Goal: Task Accomplishment & Management: Manage account settings

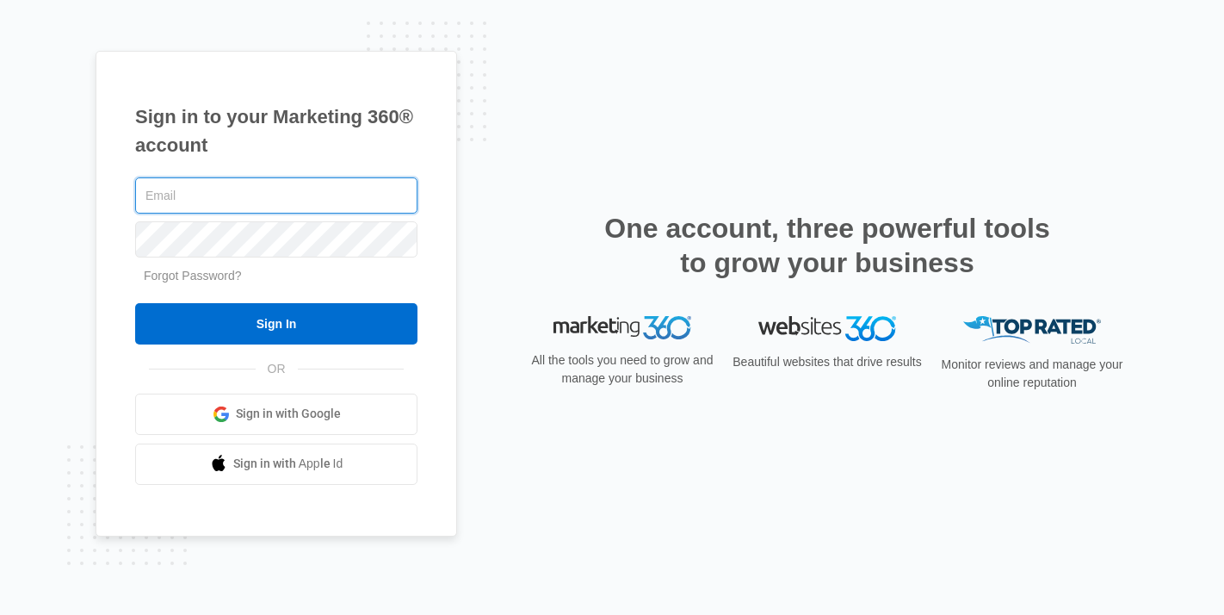
click at [279, 191] on input "text" at bounding box center [276, 195] width 282 height 36
type input "[EMAIL_ADDRESS][DOMAIN_NAME]"
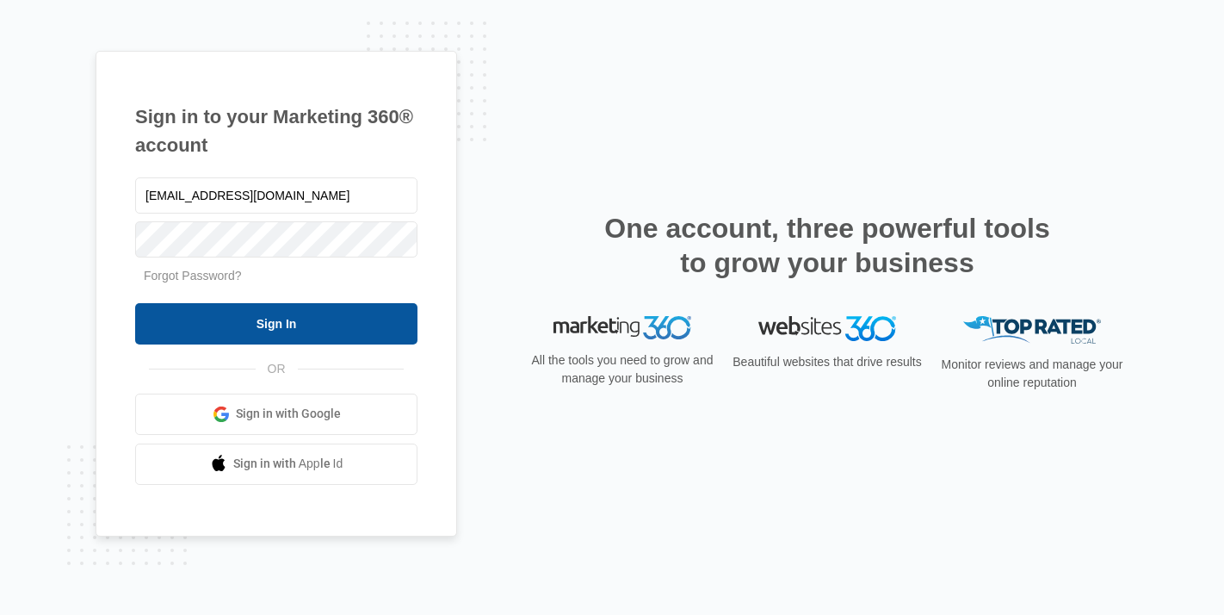
click at [325, 313] on input "Sign In" at bounding box center [276, 323] width 282 height 41
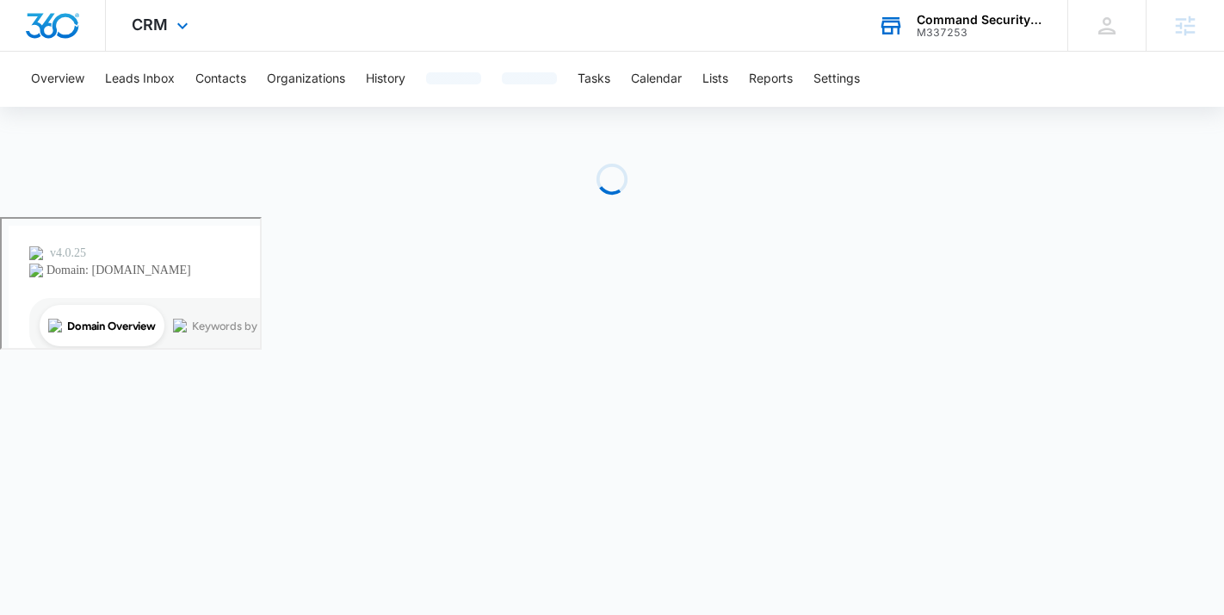
click at [936, 27] on div "M337253" at bounding box center [980, 33] width 126 height 12
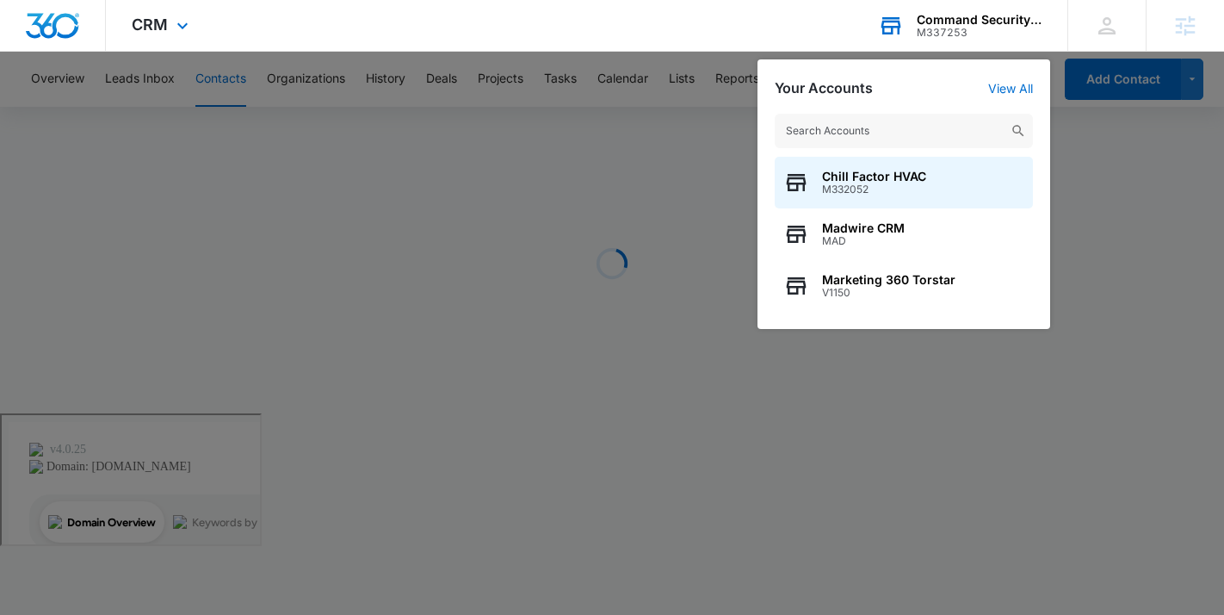
click at [936, 27] on div "M337253" at bounding box center [980, 33] width 126 height 12
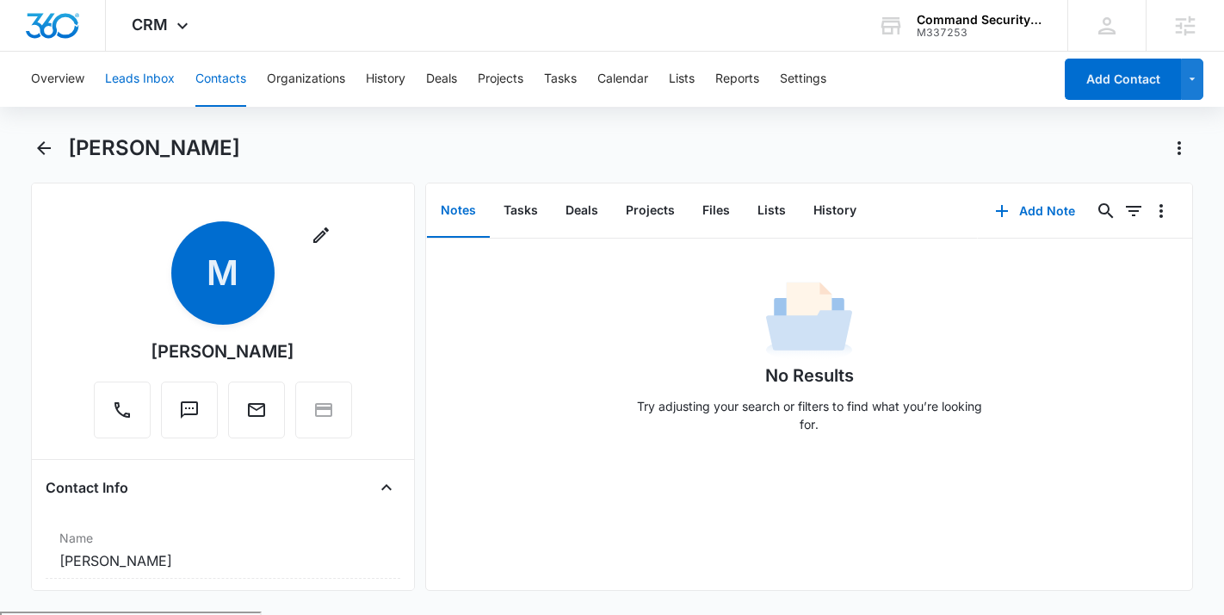
click at [127, 72] on button "Leads Inbox" at bounding box center [140, 79] width 70 height 55
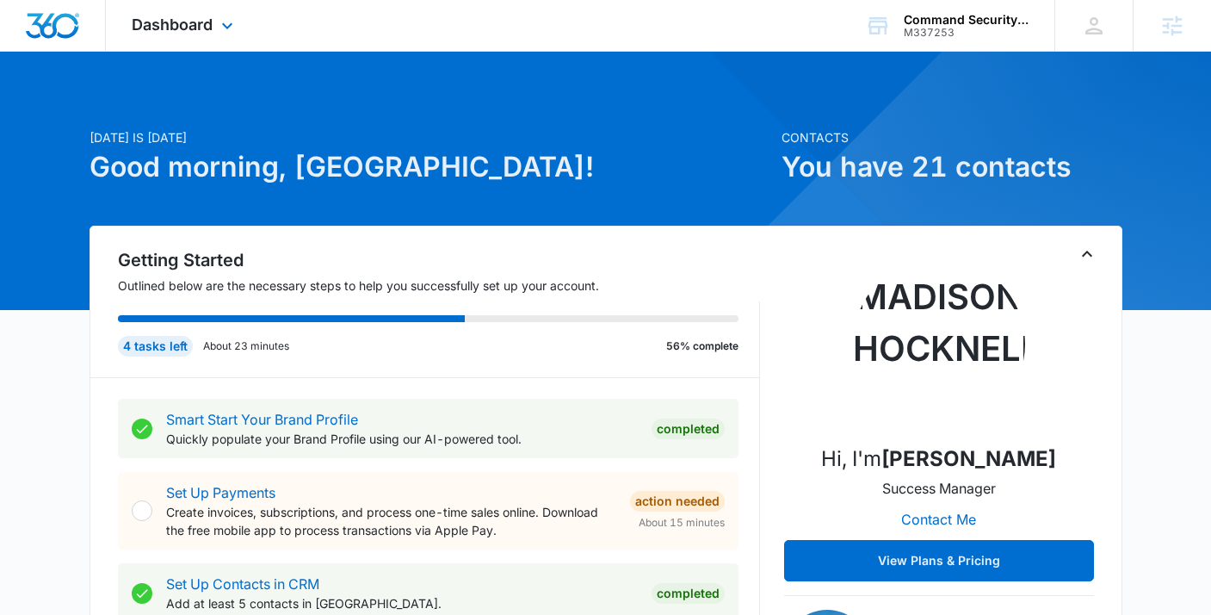
click at [177, 15] on div "Dashboard Apps Reputation Websites Forms CRM Email Social Shop Payments POS Con…" at bounding box center [184, 25] width 157 height 51
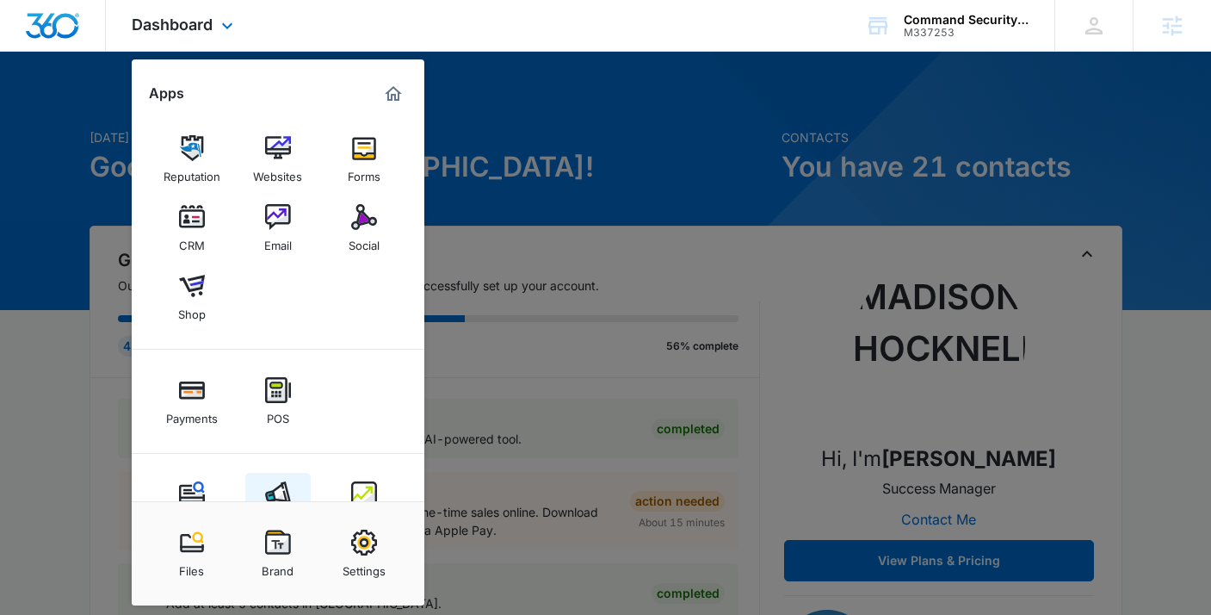
scroll to position [57, 0]
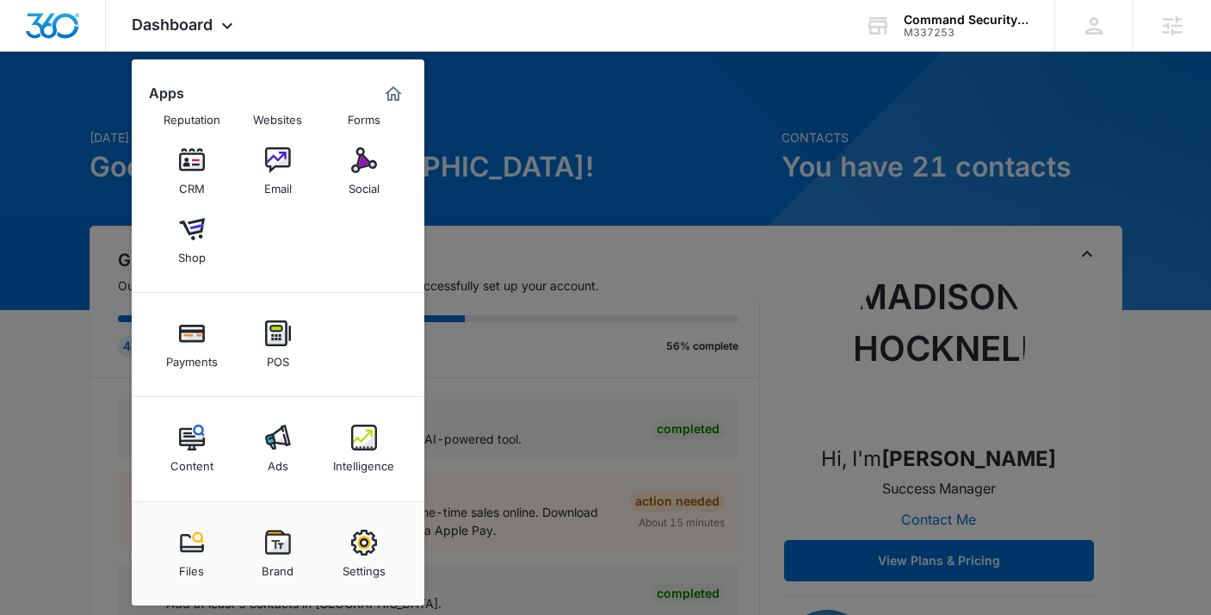
click at [267, 445] on img at bounding box center [278, 437] width 26 height 26
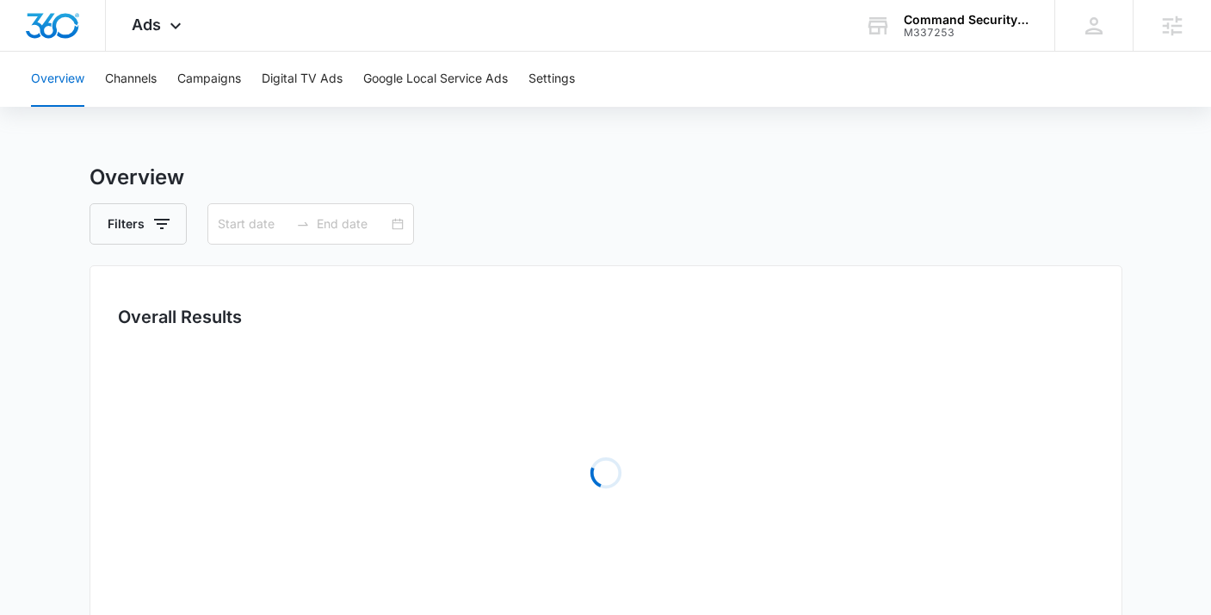
type input "[DATE]"
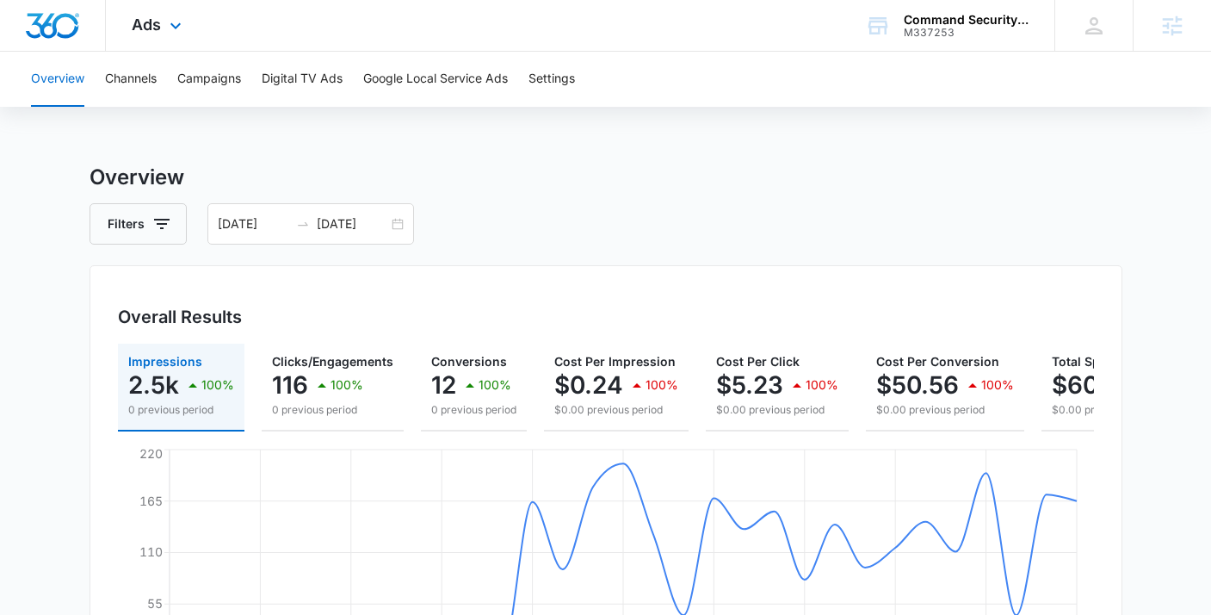
click at [164, 31] on div "Ads Apps Reputation Websites Forms CRM Email Social Shop Payments POS Content A…" at bounding box center [159, 25] width 106 height 51
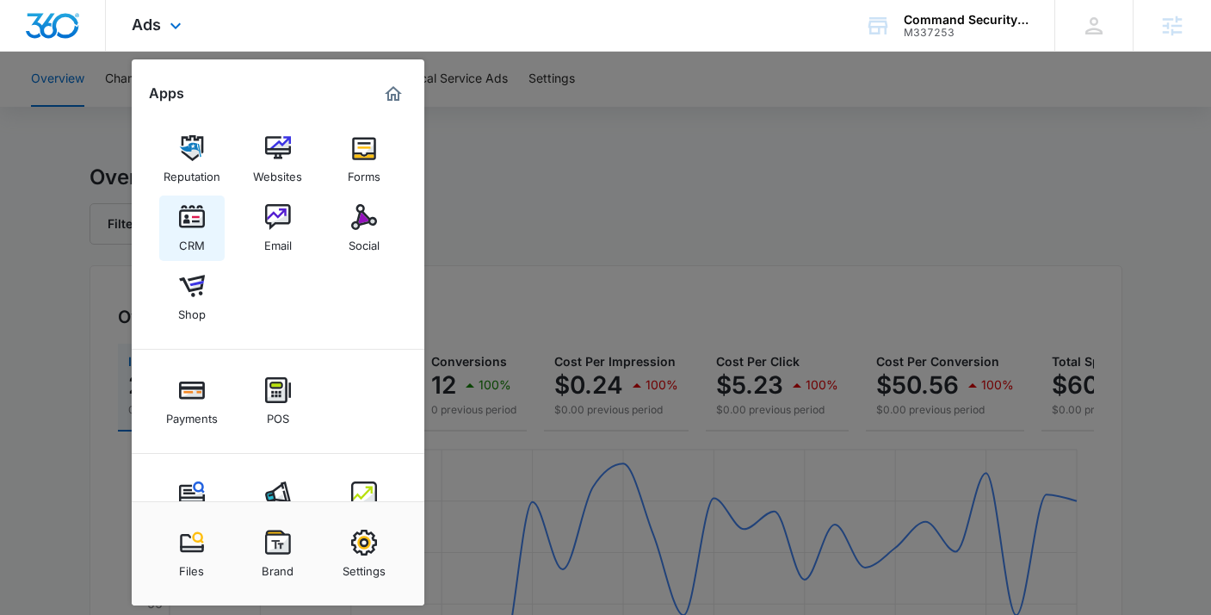
click at [184, 215] on img at bounding box center [192, 217] width 26 height 26
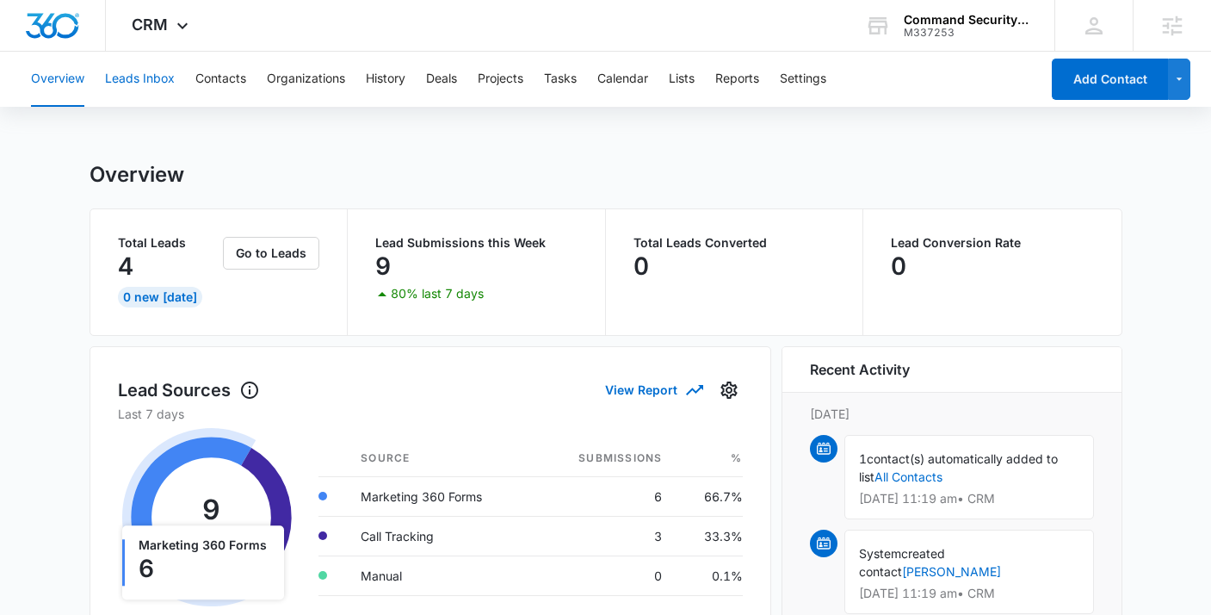
click at [142, 90] on button "Leads Inbox" at bounding box center [140, 79] width 70 height 55
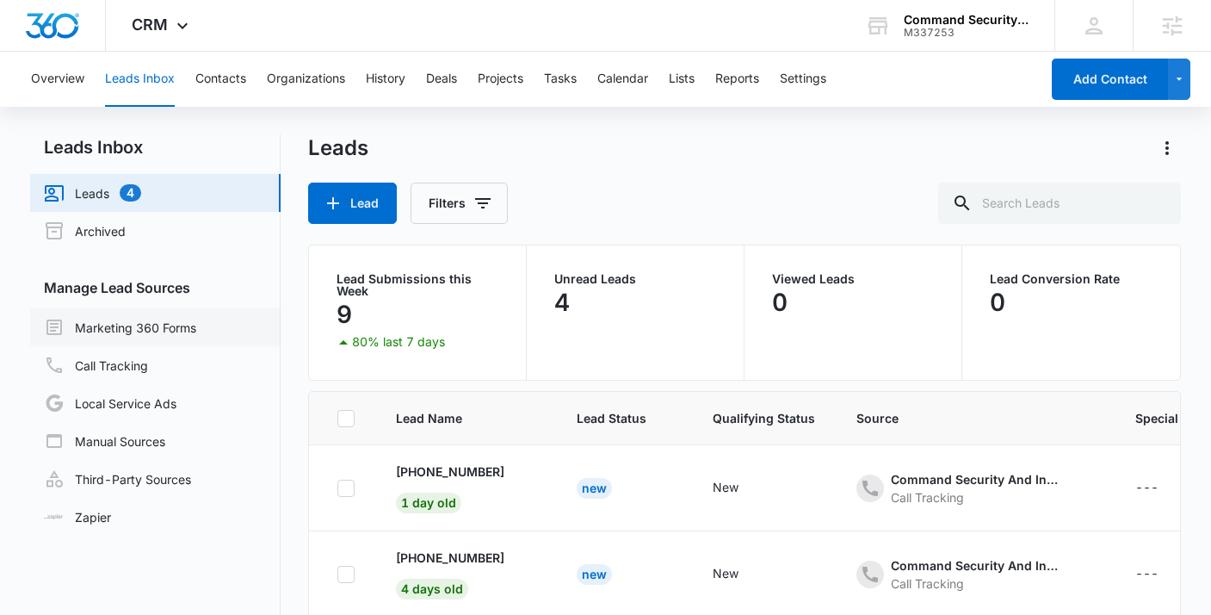
click at [151, 328] on link "Marketing 360 Forms" at bounding box center [120, 327] width 152 height 21
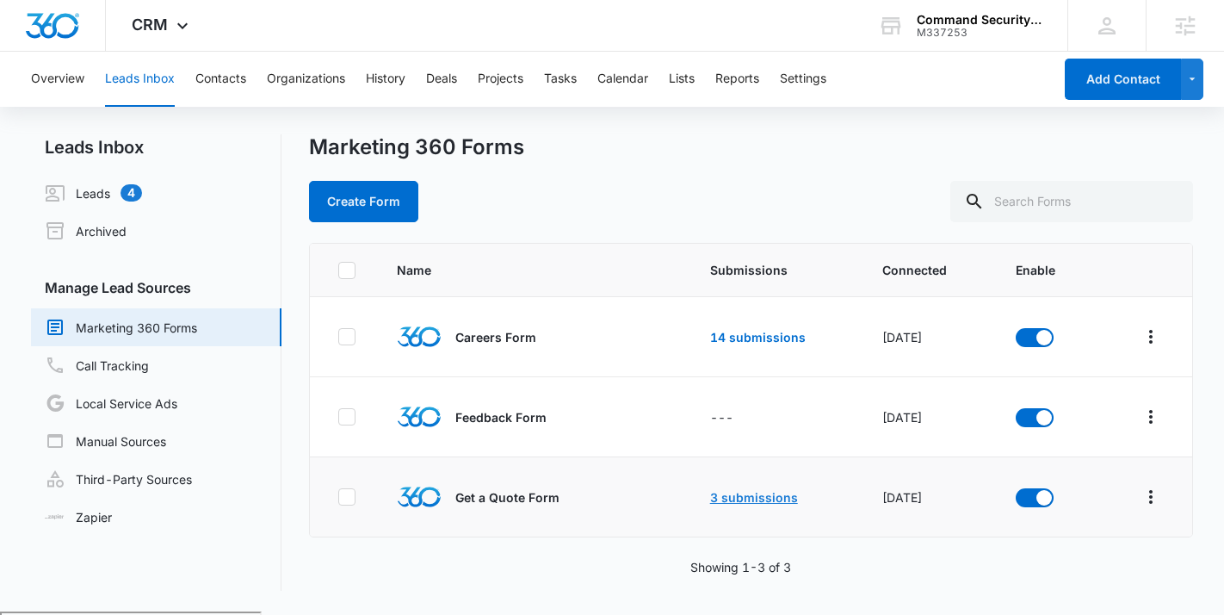
click at [744, 495] on link "3 submissions" at bounding box center [754, 497] width 88 height 15
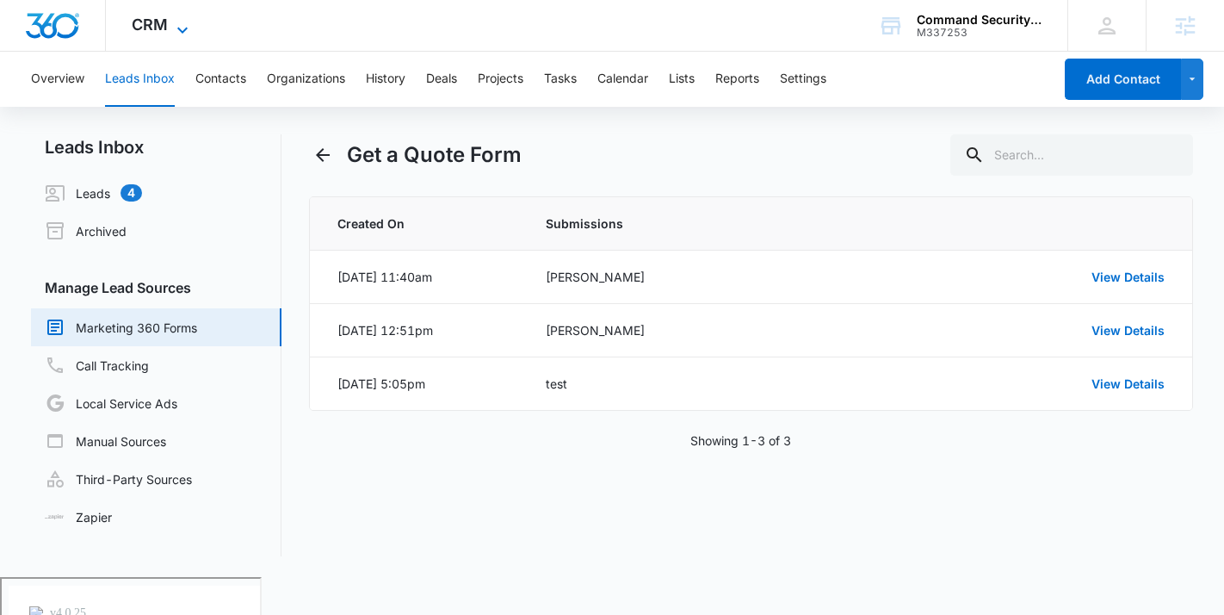
click at [159, 28] on span "CRM" at bounding box center [150, 24] width 36 height 18
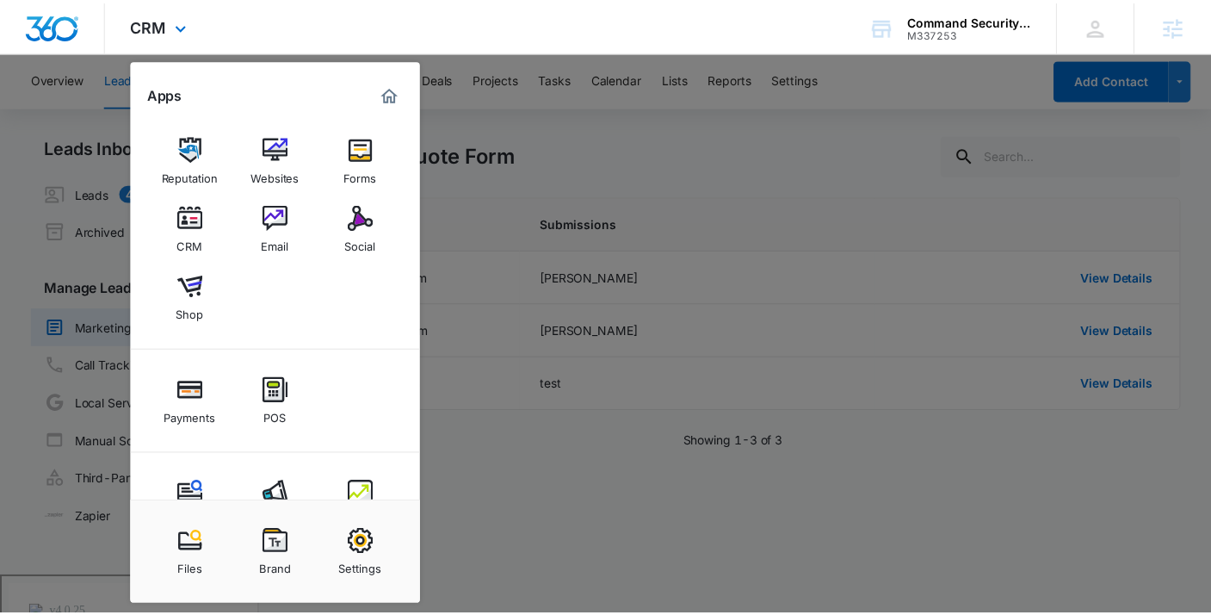
scroll to position [57, 0]
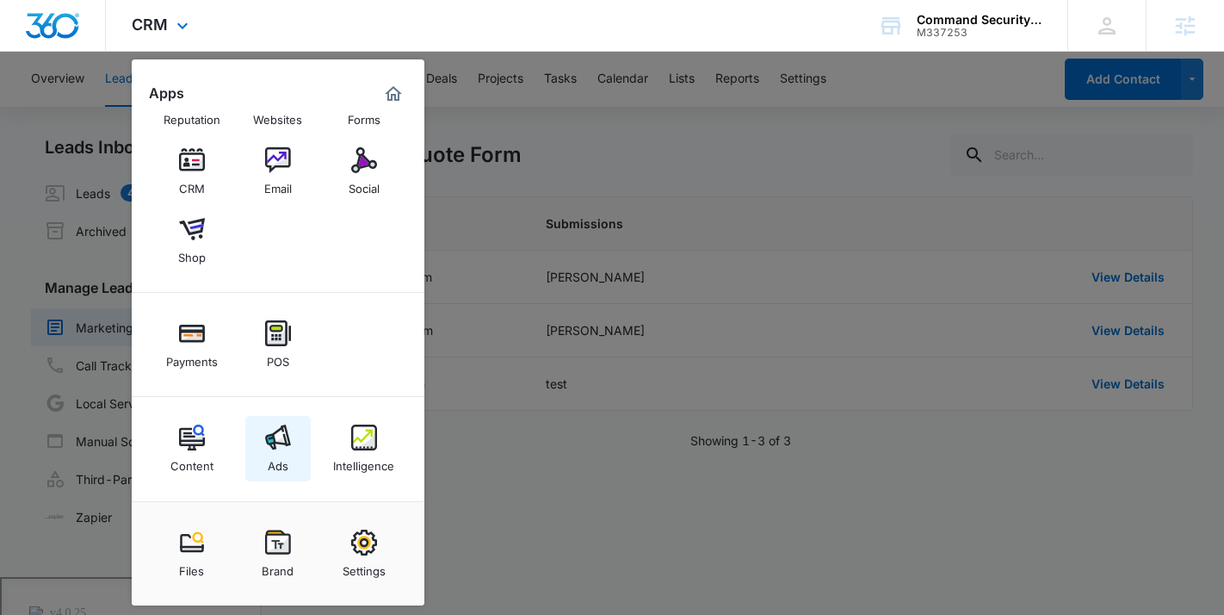
click at [288, 441] on img at bounding box center [278, 437] width 26 height 26
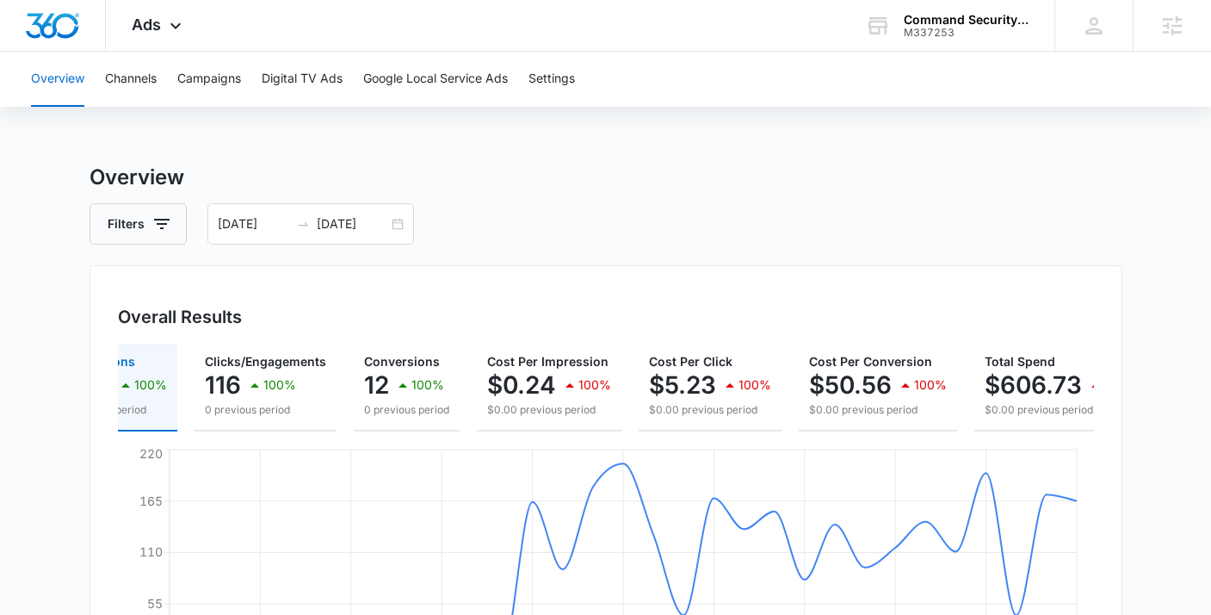
scroll to position [0, 128]
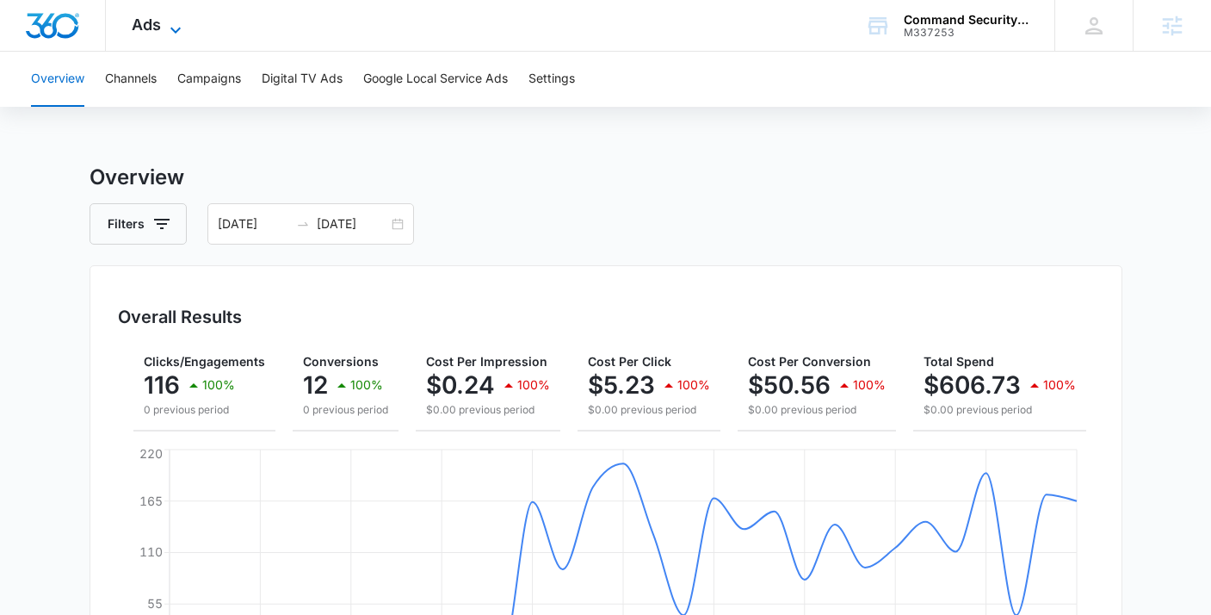
click at [157, 22] on span "Ads" at bounding box center [146, 24] width 29 height 18
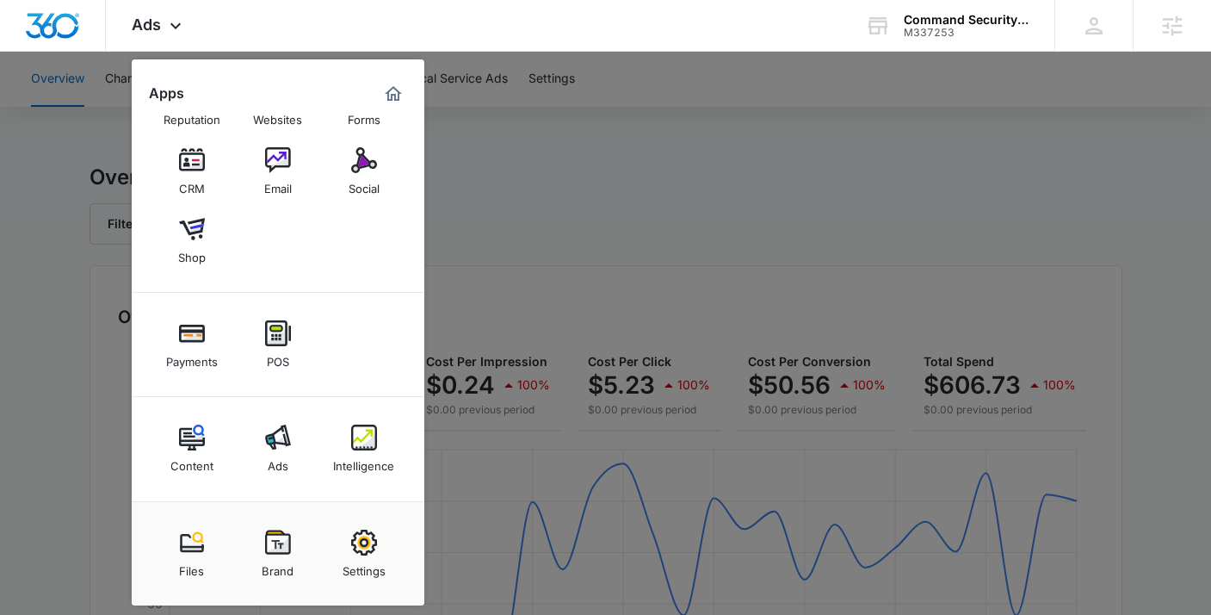
click at [661, 164] on div at bounding box center [605, 307] width 1211 height 615
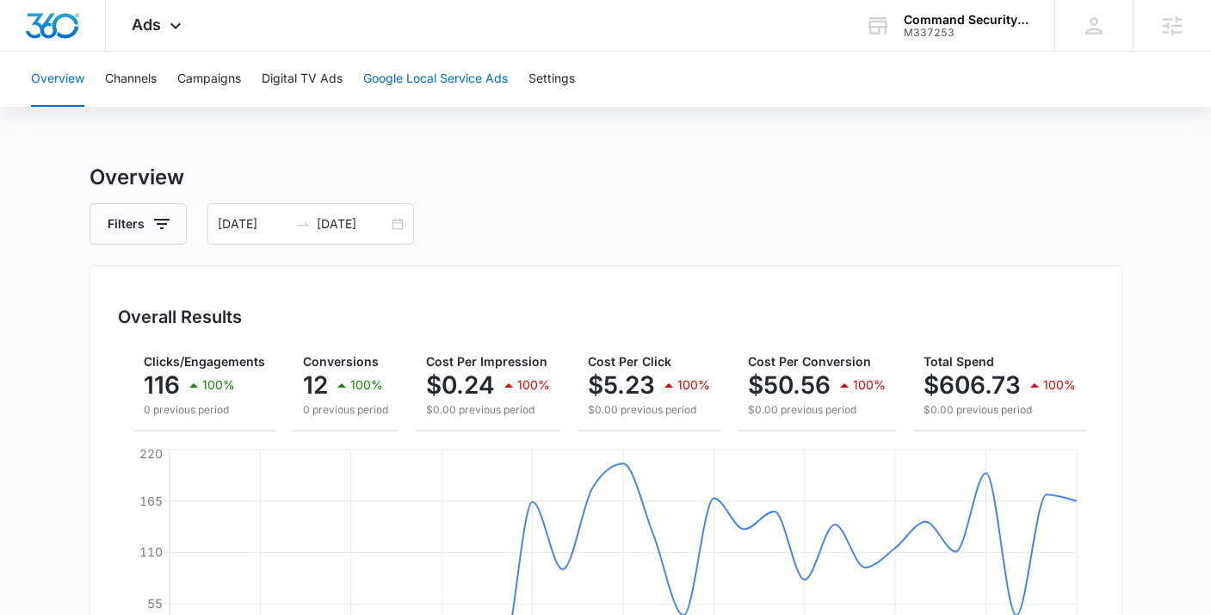
click at [459, 74] on button "Google Local Service Ads" at bounding box center [435, 79] width 145 height 55
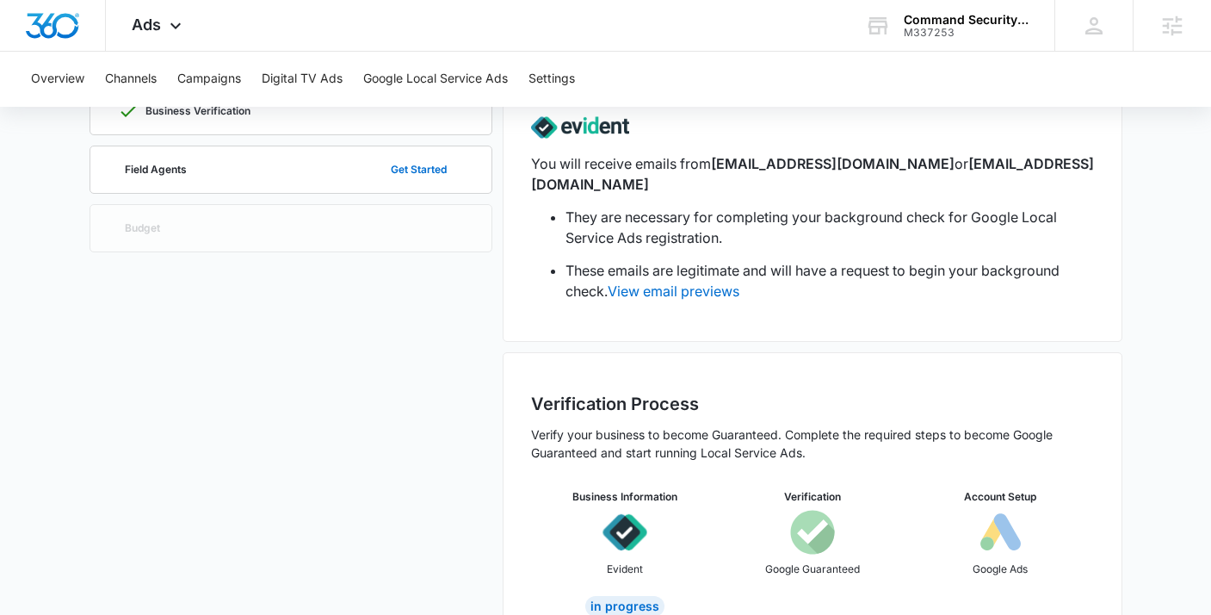
scroll to position [183, 0]
click at [442, 179] on button "Get Started" at bounding box center [419, 171] width 90 height 41
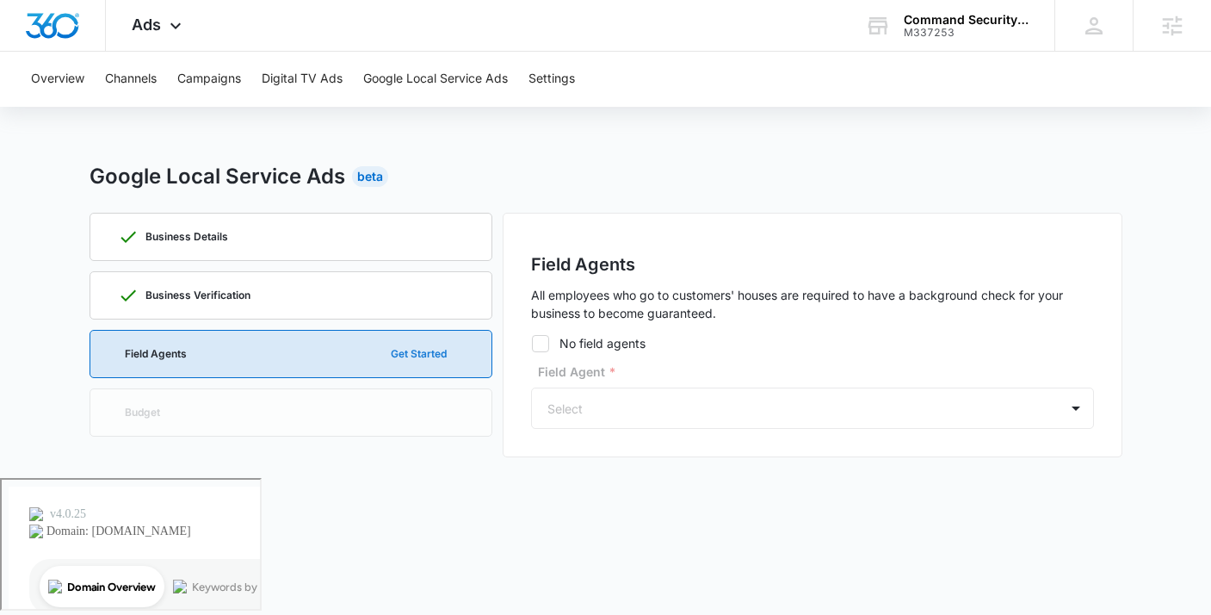
scroll to position [0, 0]
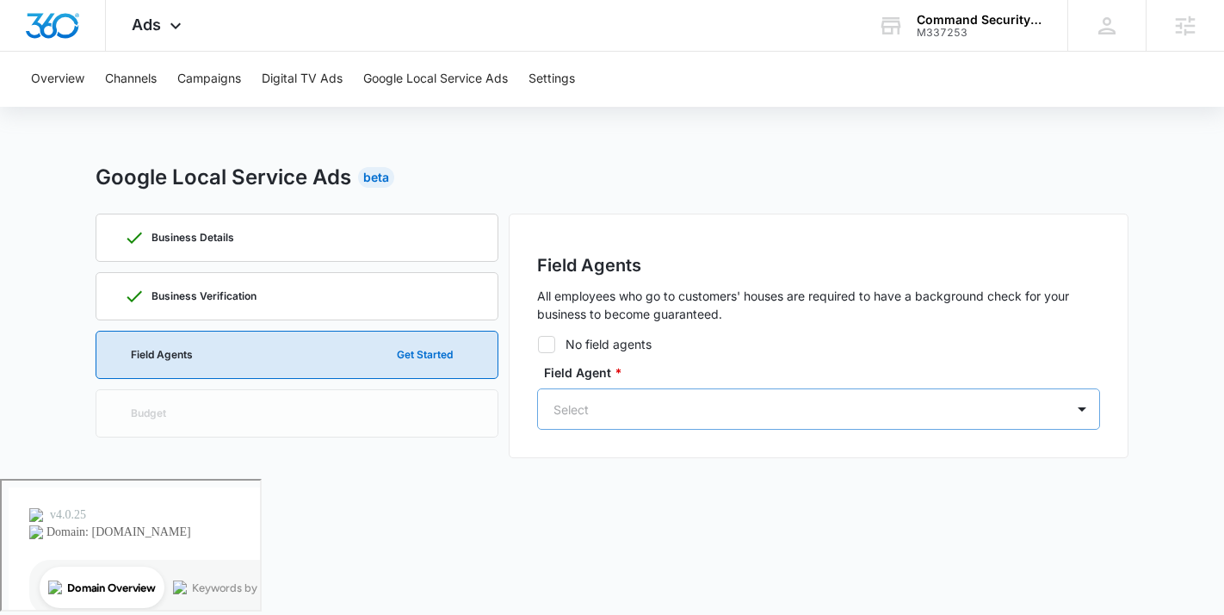
click at [600, 411] on div at bounding box center [797, 409] width 489 height 22
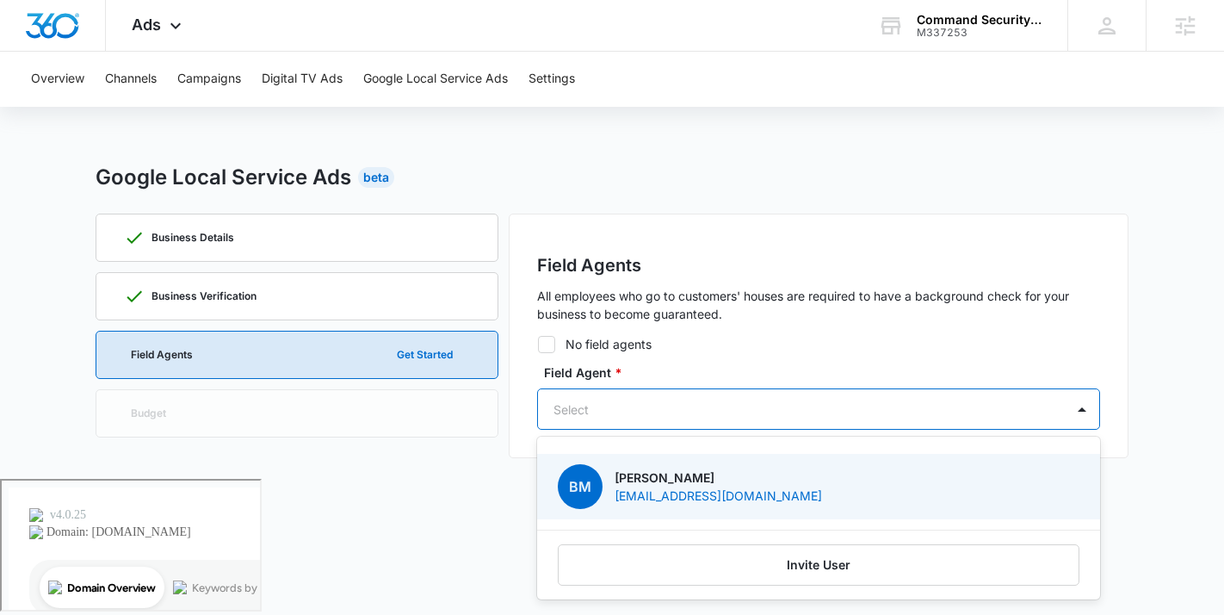
click at [688, 482] on p "Ben Miller" at bounding box center [718, 477] width 207 height 18
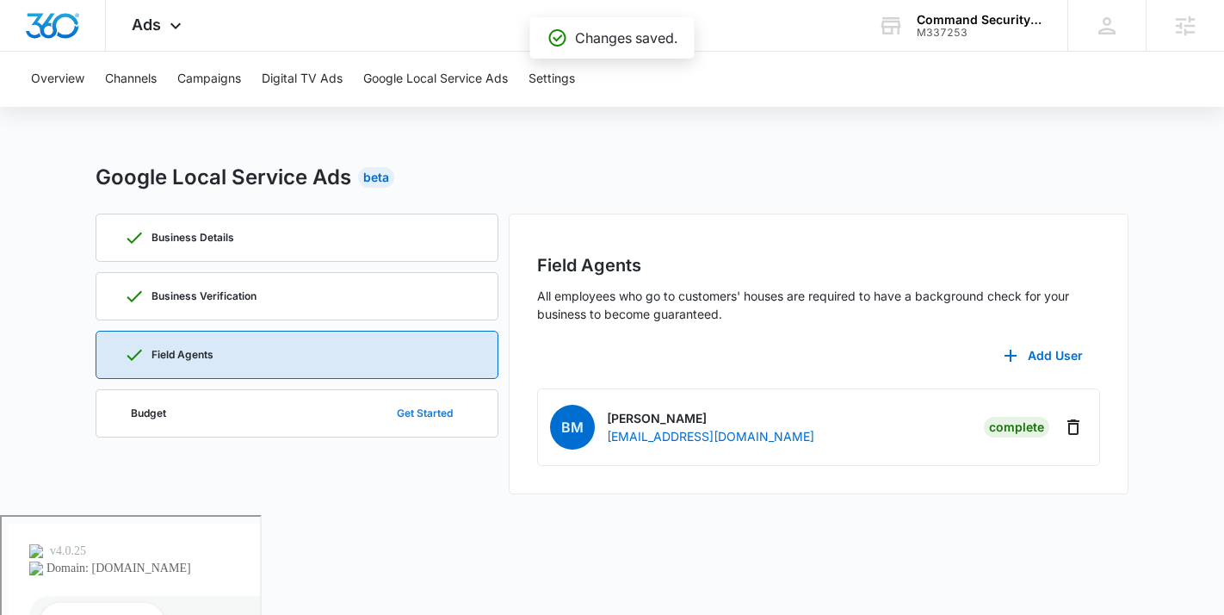
click at [441, 421] on button "Get Started" at bounding box center [425, 412] width 90 height 41
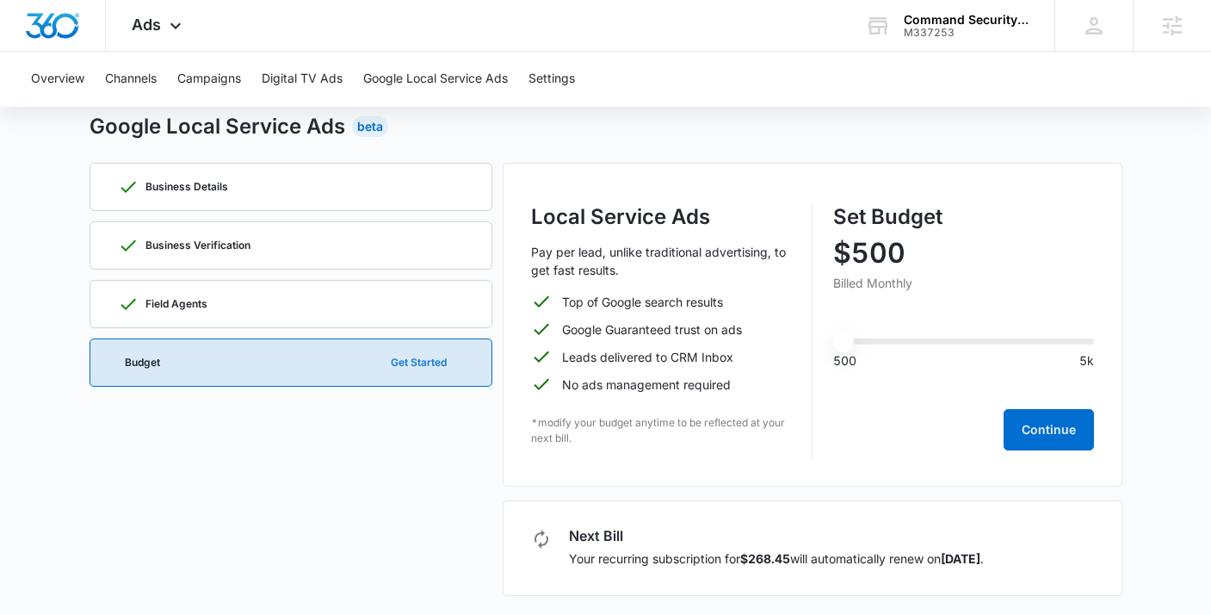
scroll to position [52, 0]
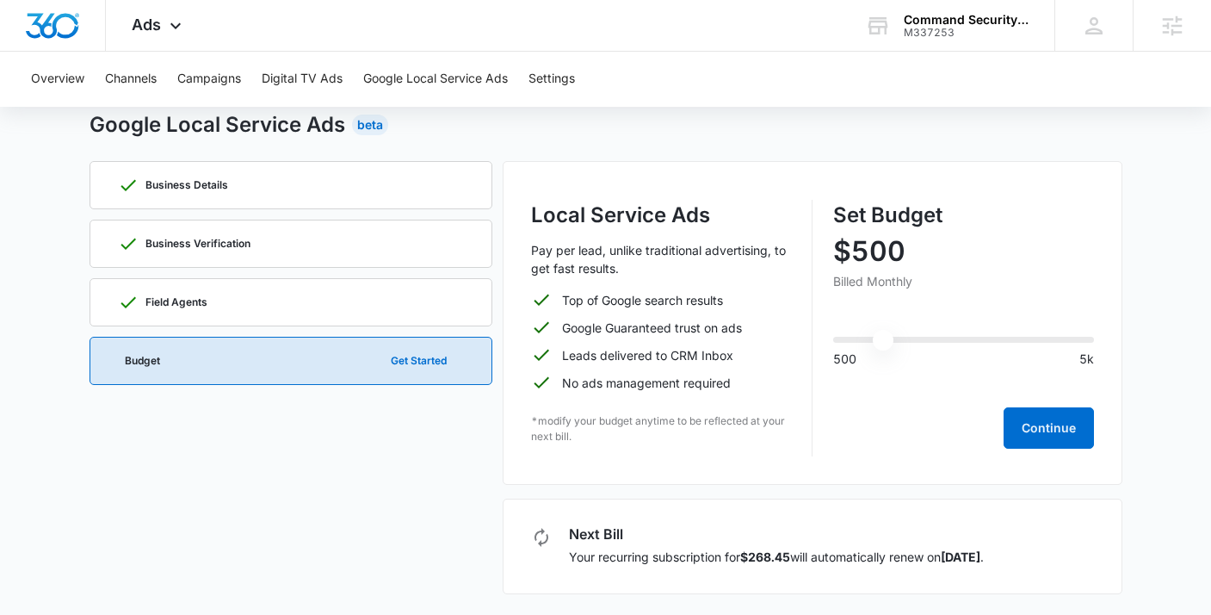
click at [883, 340] on input "range" at bounding box center [963, 340] width 261 height 6
click at [862, 343] on input "range" at bounding box center [963, 340] width 261 height 6
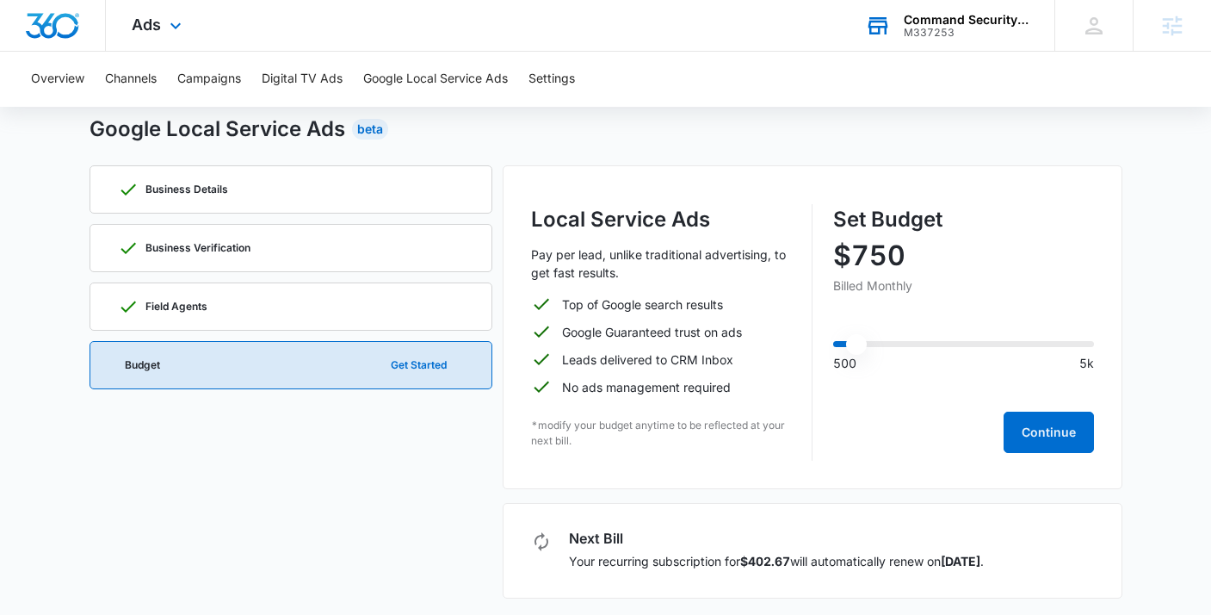
scroll to position [46, 0]
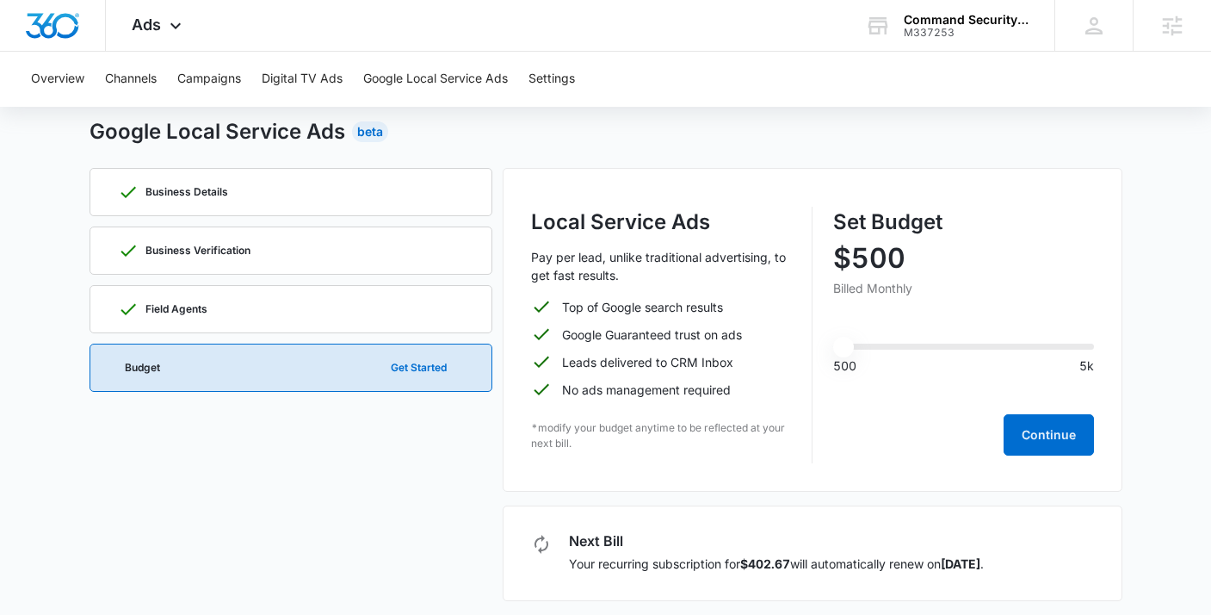
type input "500"
click at [848, 349] on input "range" at bounding box center [963, 346] width 261 height 6
click at [1027, 448] on button "Continue" at bounding box center [1049, 434] width 90 height 41
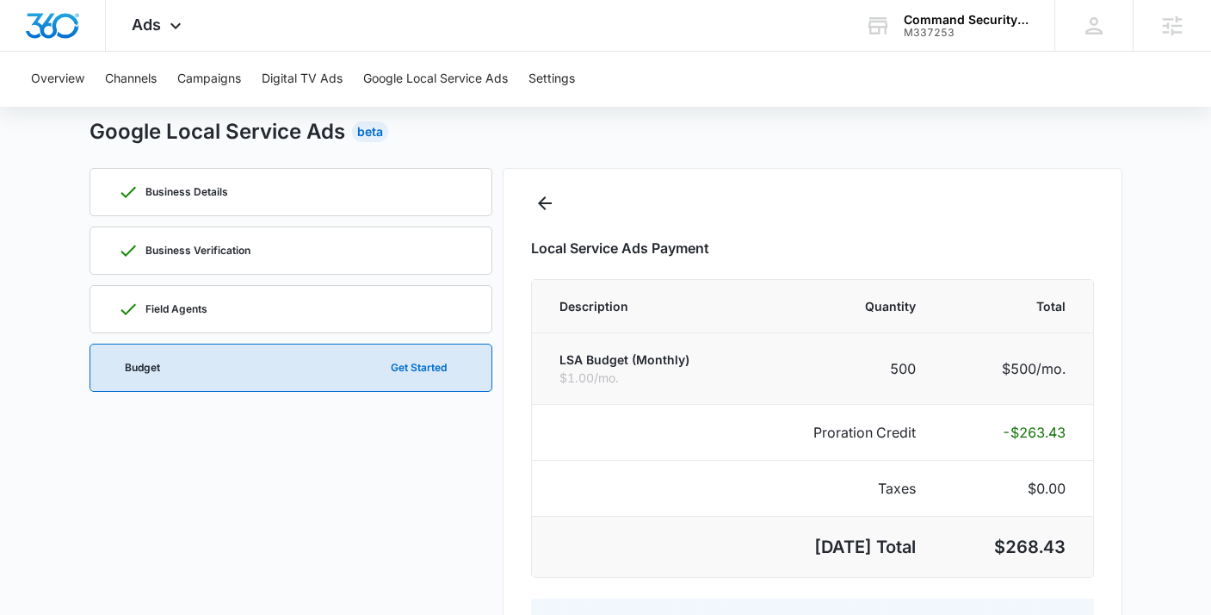
select select "pm_1S1VEVA4n8RTgNjUMjPGznjI"
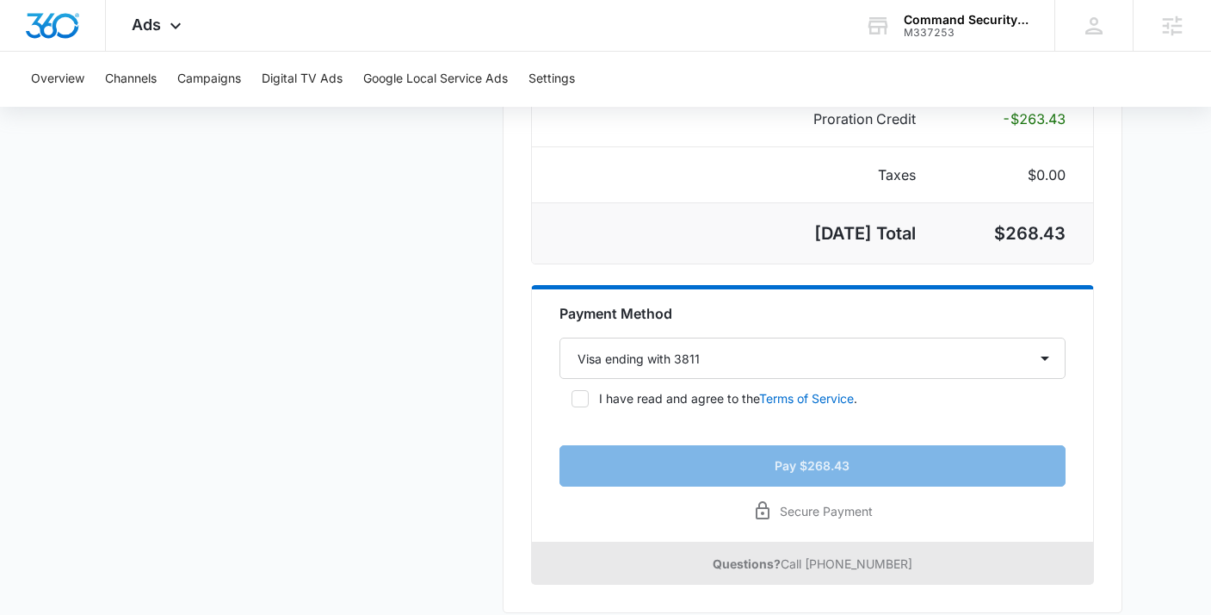
scroll to position [423, 0]
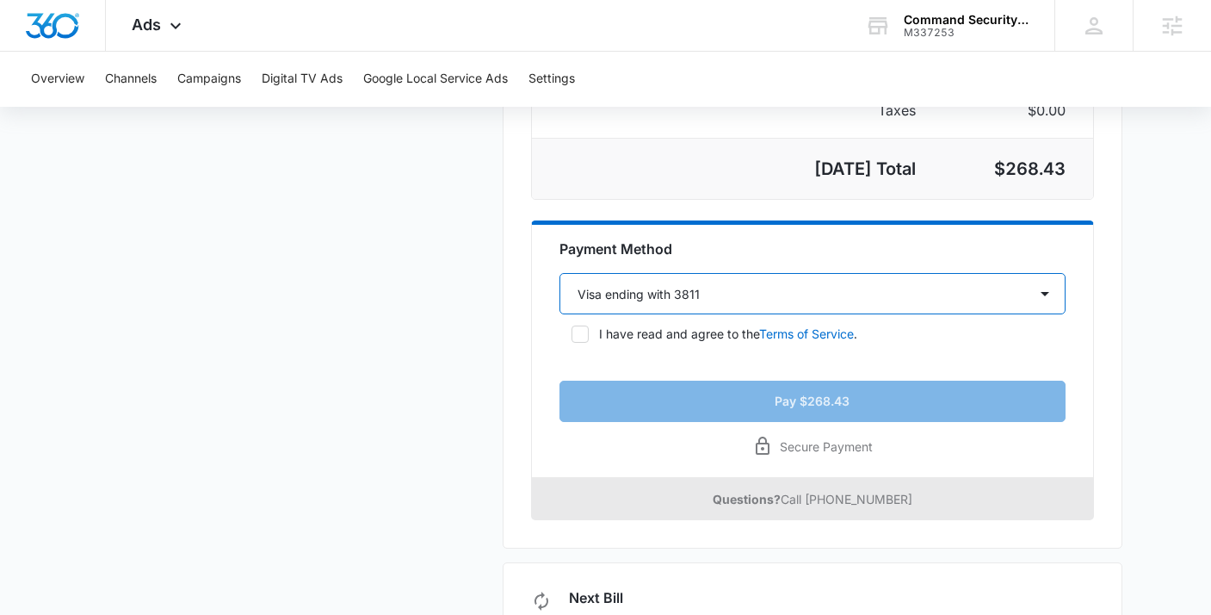
click at [596, 289] on select "Select a payment method Visa ending with 3811 New payment method" at bounding box center [812, 293] width 506 height 41
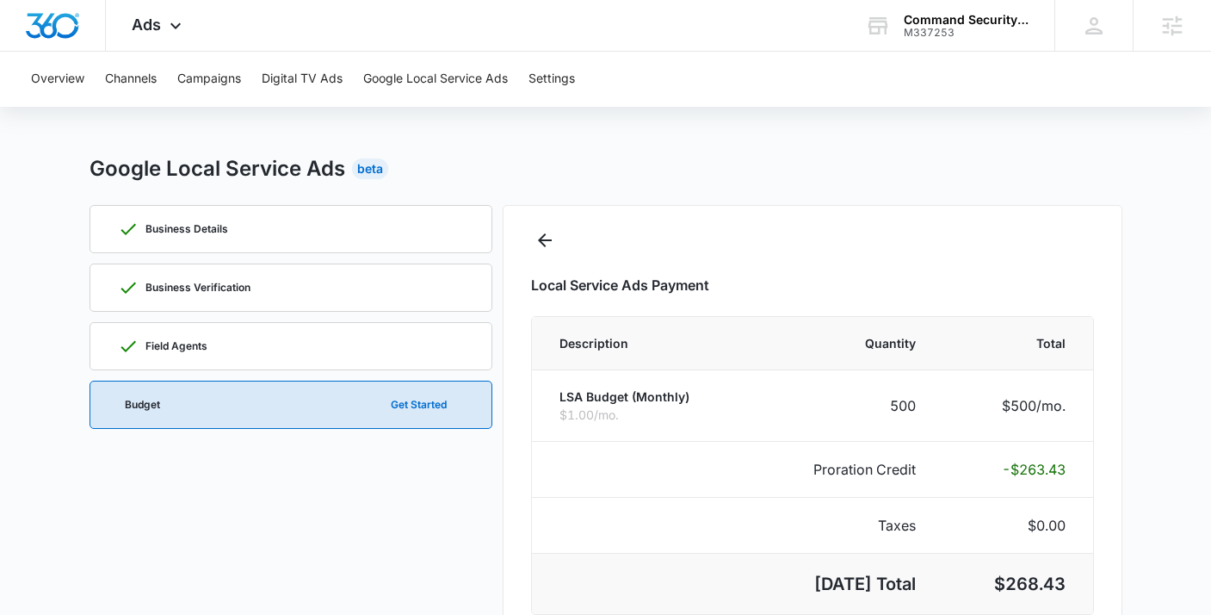
scroll to position [0, 0]
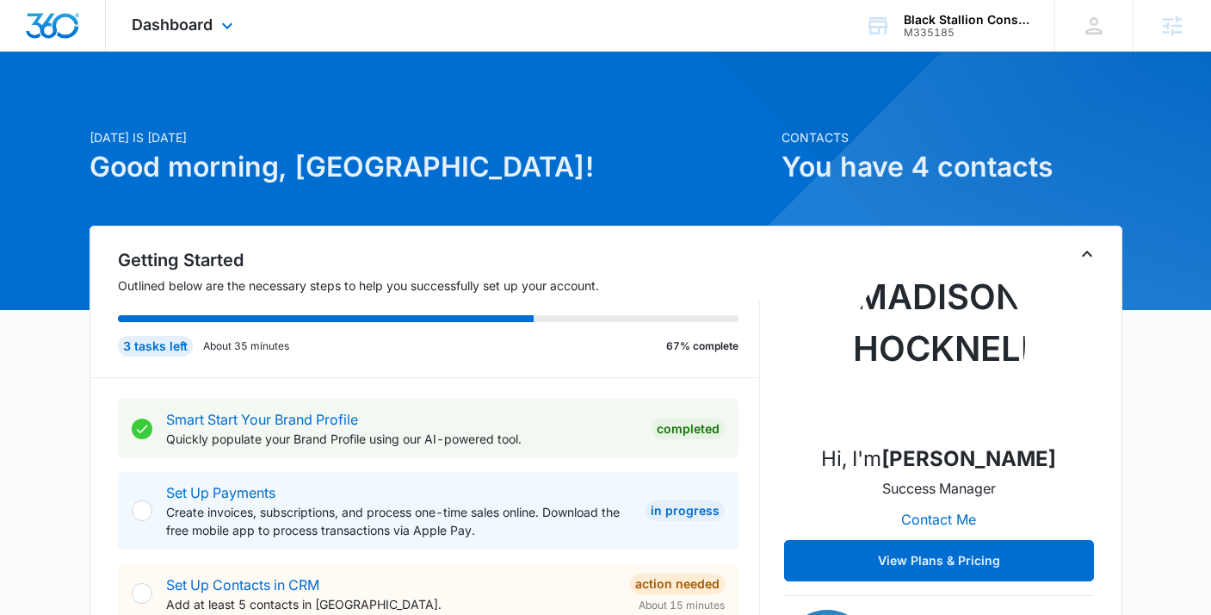
click at [221, 36] on div "Dashboard Apps Reputation Websites Forms CRM Email Social Payments POS Content …" at bounding box center [184, 25] width 157 height 51
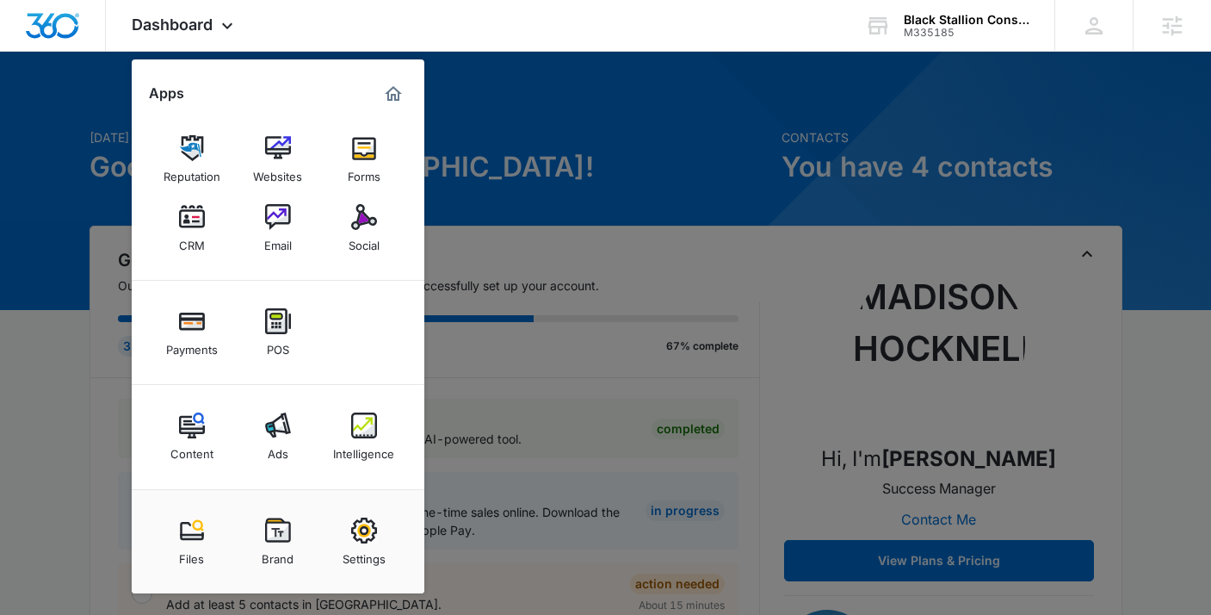
click at [269, 426] on img at bounding box center [278, 425] width 26 height 26
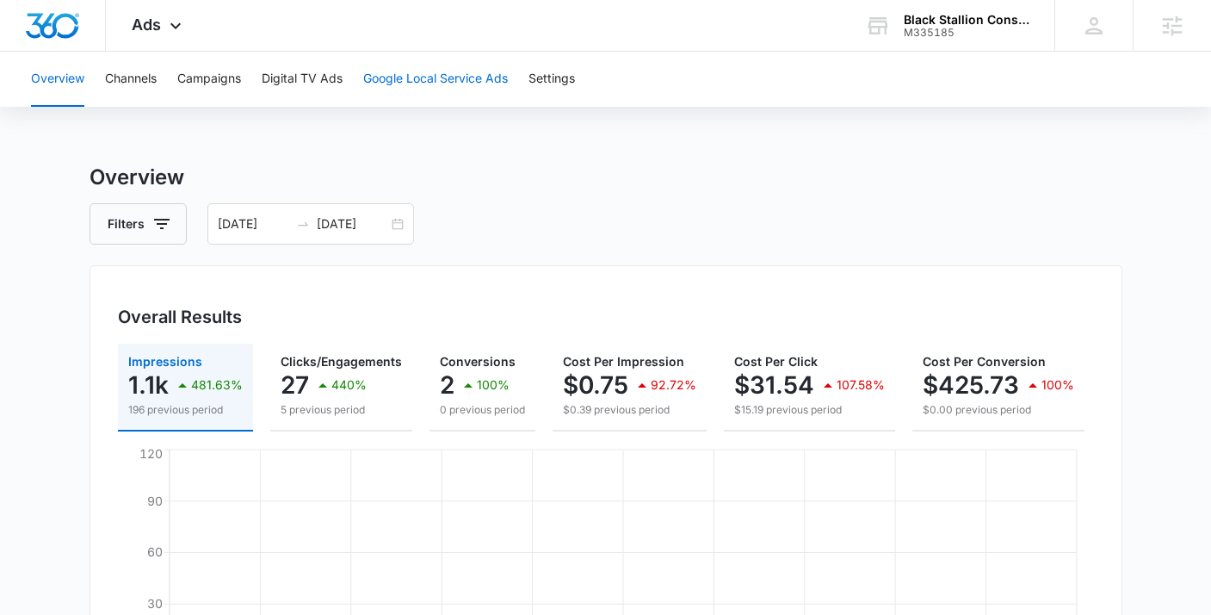
click at [421, 77] on button "Google Local Service Ads" at bounding box center [435, 79] width 145 height 55
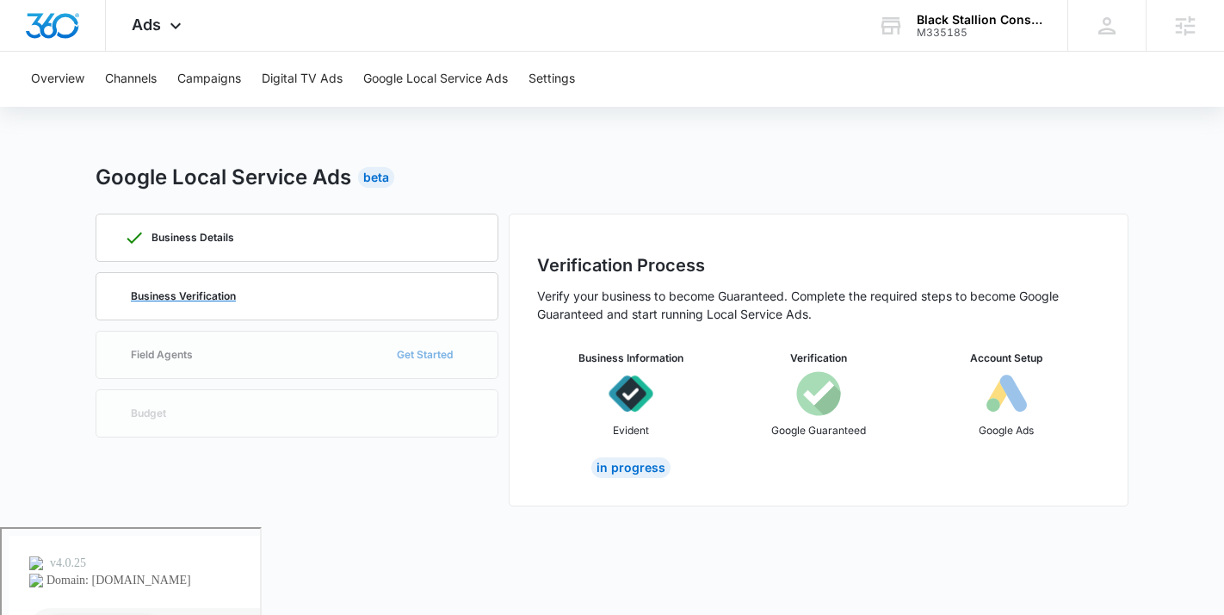
click at [220, 301] on p "Business Verification" at bounding box center [183, 296] width 105 height 10
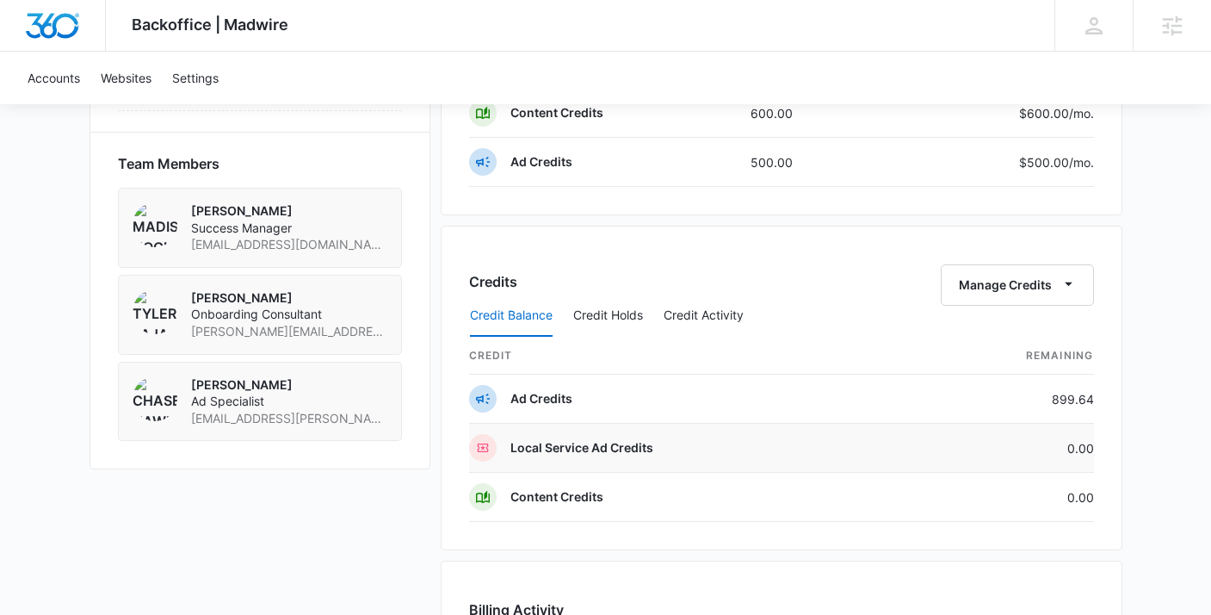
scroll to position [1232, 0]
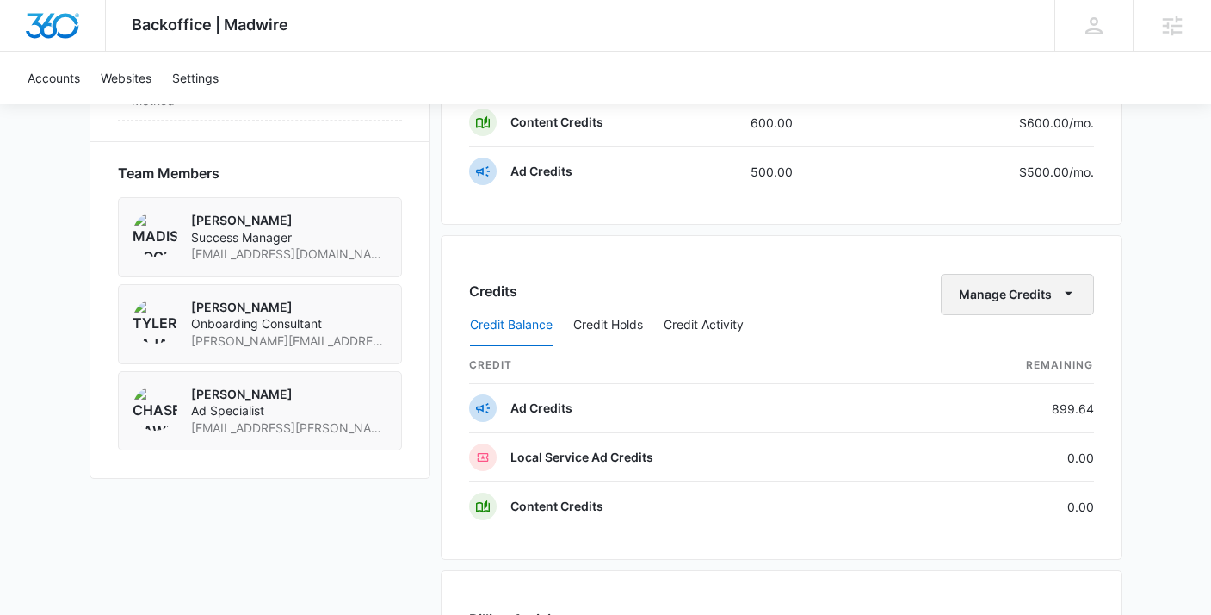
click at [1001, 290] on button "Manage Credits" at bounding box center [1017, 294] width 153 height 41
click at [991, 337] on button "Transfer Credits" at bounding box center [1018, 350] width 152 height 26
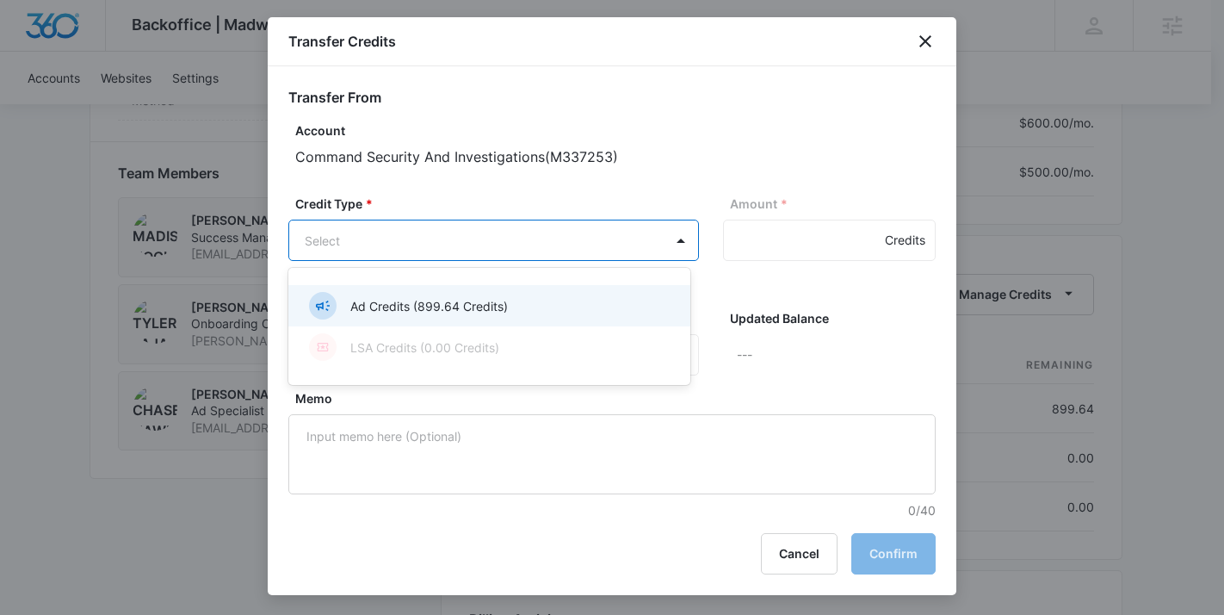
click at [610, 245] on body "Backoffice | Madwire Apps Settings MH Madison Hocknell madison.hocknell@madwire…" at bounding box center [612, 40] width 1224 height 2544
click at [466, 301] on p "Ad Credits (899.64 Credits)" at bounding box center [428, 306] width 157 height 18
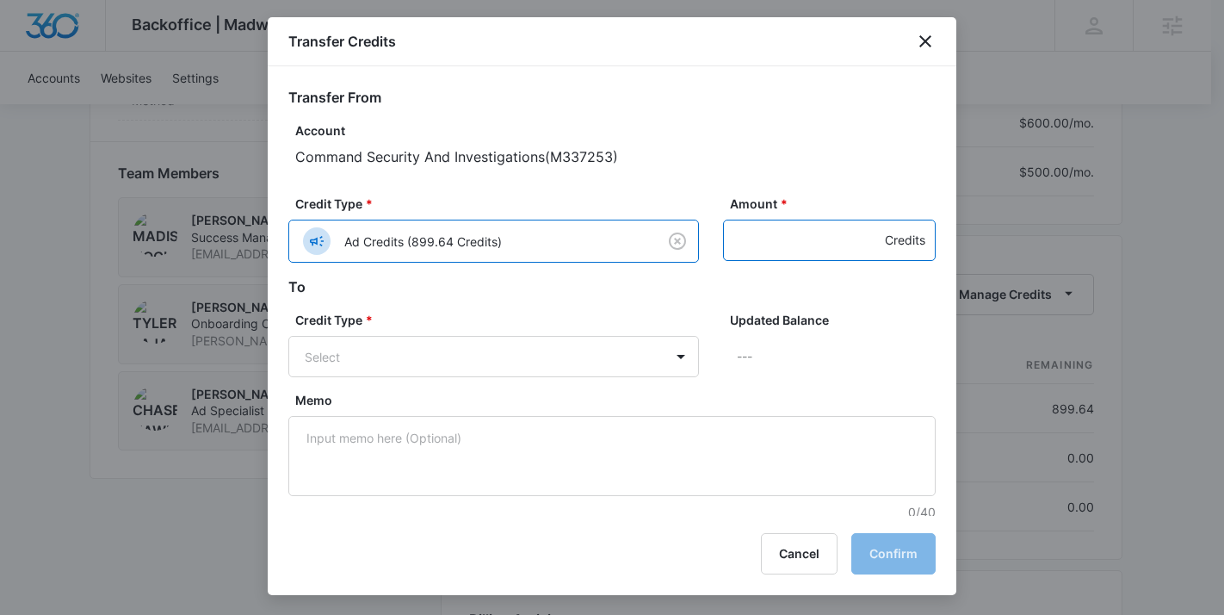
click at [796, 243] on input "Amount *" at bounding box center [829, 239] width 213 height 41
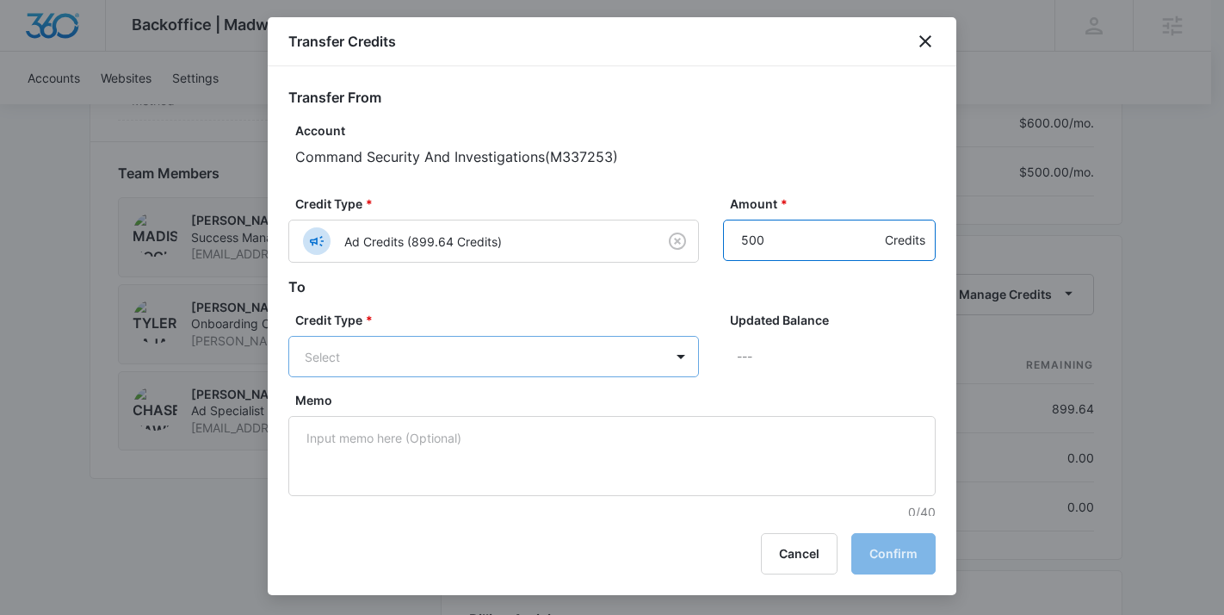
type input "500"
click at [623, 351] on body "Backoffice | Madwire Apps Settings MH Madison Hocknell madison.hocknell@madwire…" at bounding box center [612, 40] width 1224 height 2544
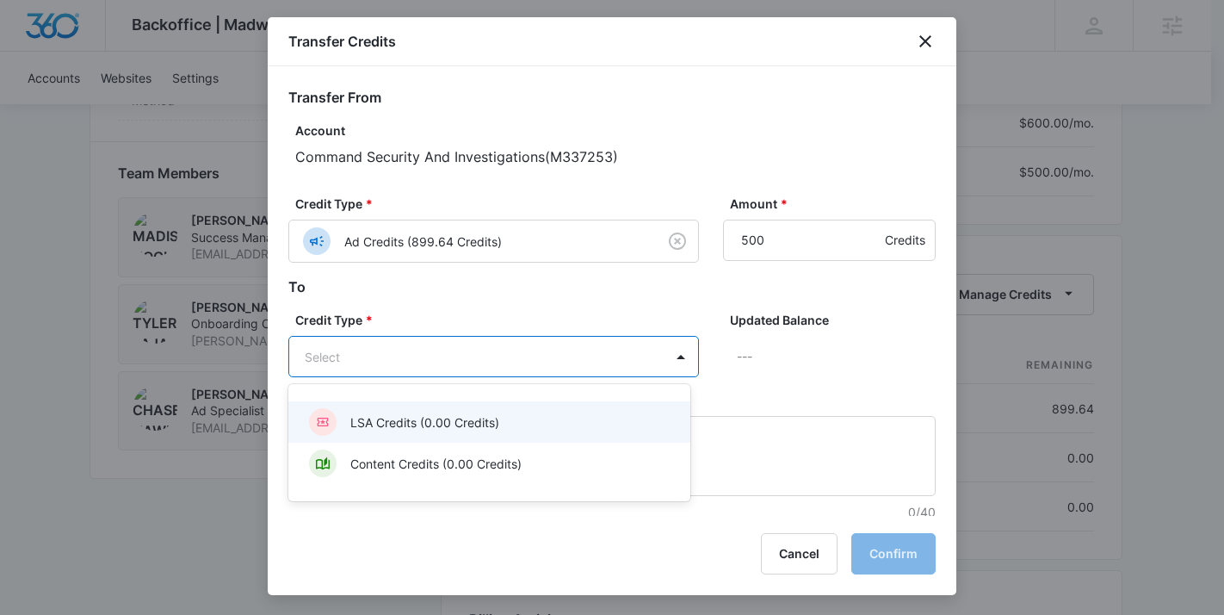
click at [460, 417] on p "LSA Credits (0.00 Credits)" at bounding box center [424, 422] width 149 height 18
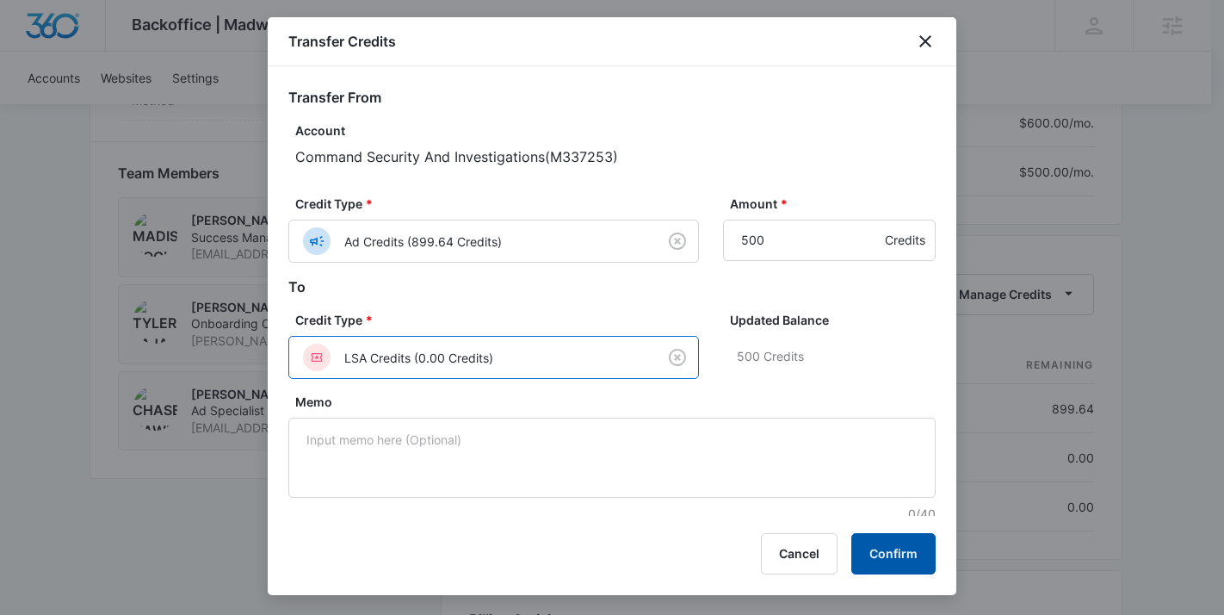
click at [897, 554] on button "Confirm" at bounding box center [893, 553] width 84 height 41
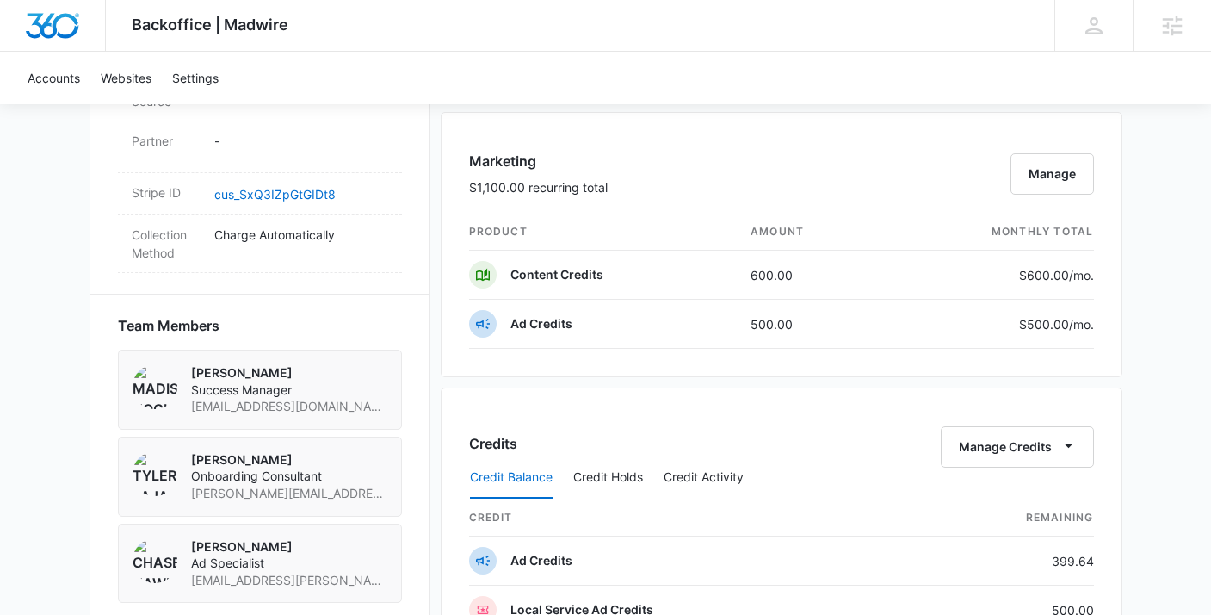
scroll to position [1078, 0]
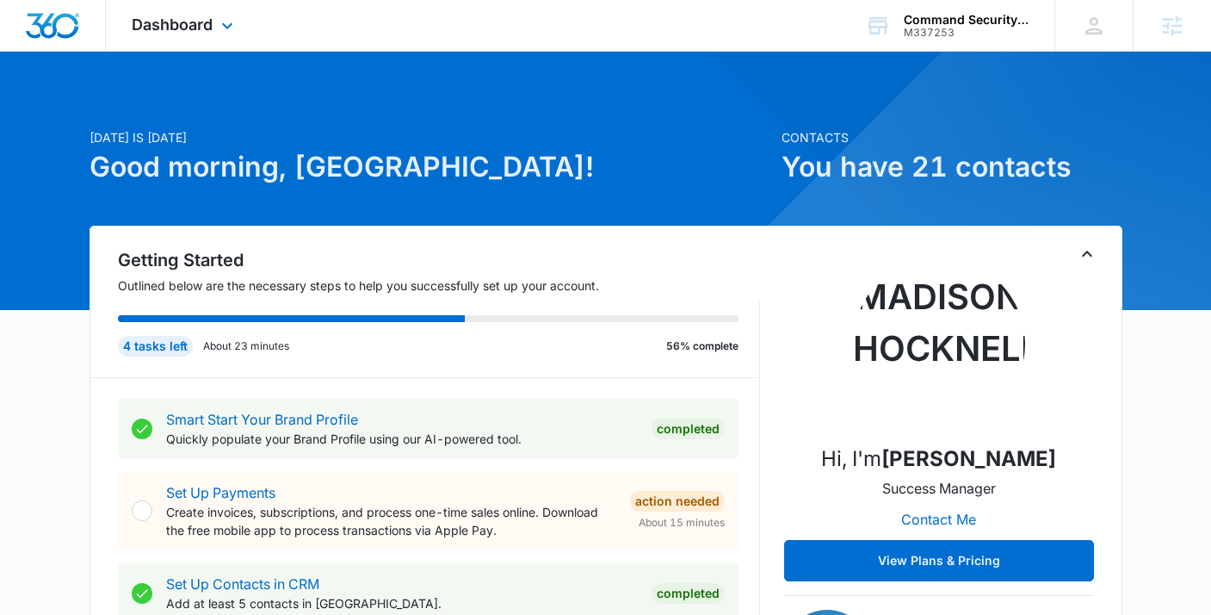
click at [145, 34] on div "Dashboard Apps Reputation Websites Forms CRM Email Social Shop Payments POS Con…" at bounding box center [184, 25] width 157 height 51
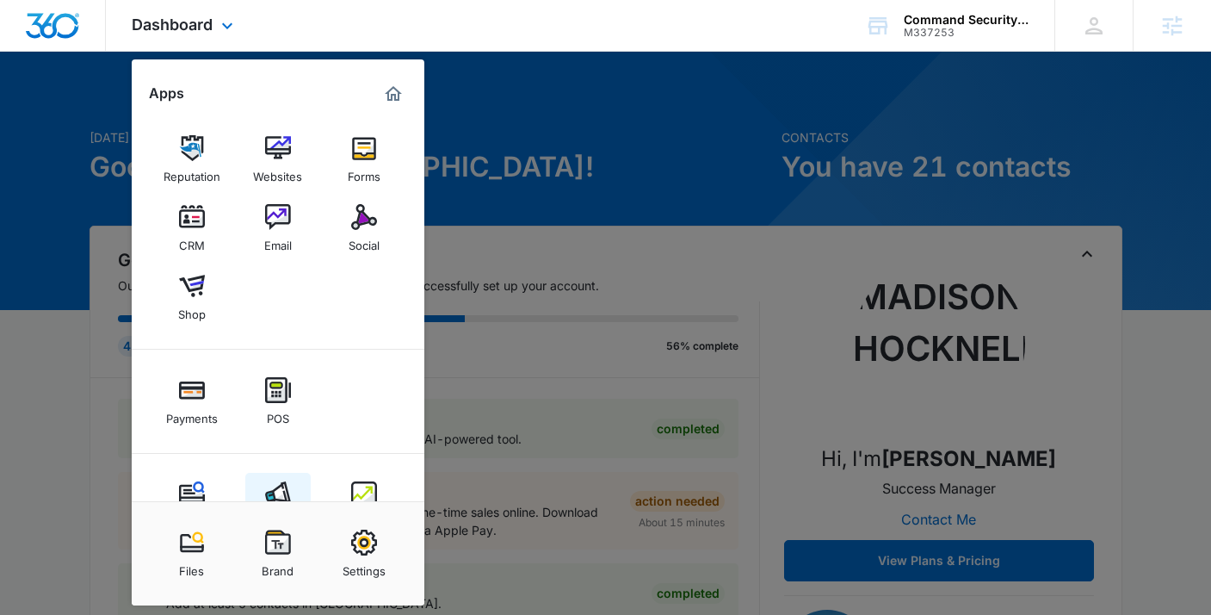
click at [269, 472] on link "Ads" at bounding box center [277, 504] width 65 height 65
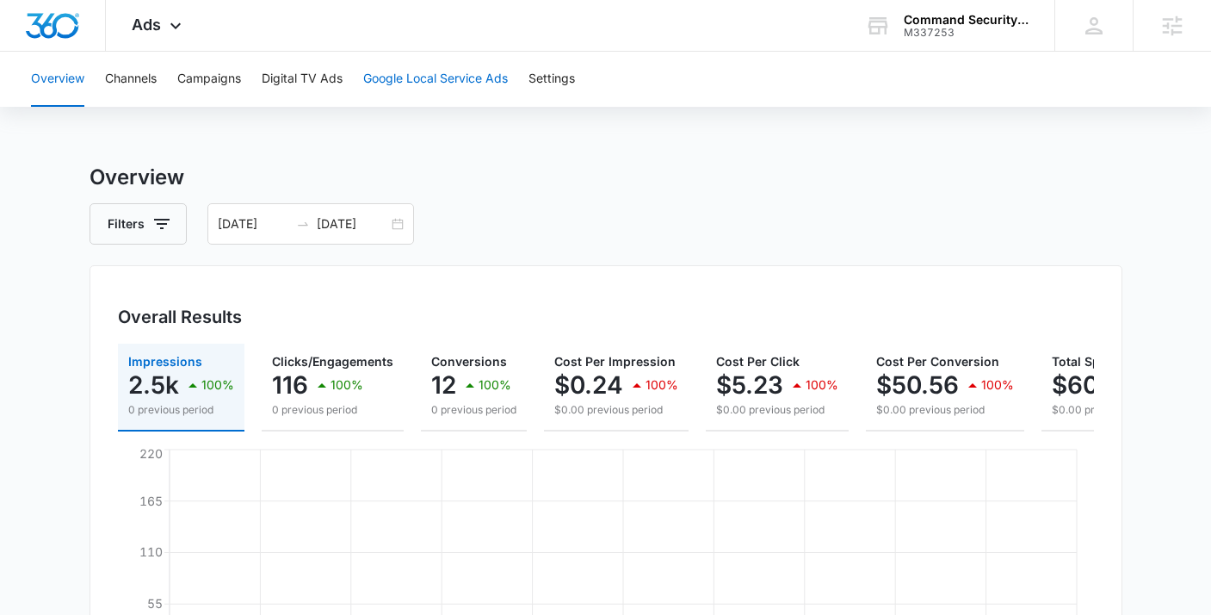
click at [386, 84] on button "Google Local Service Ads" at bounding box center [435, 79] width 145 height 55
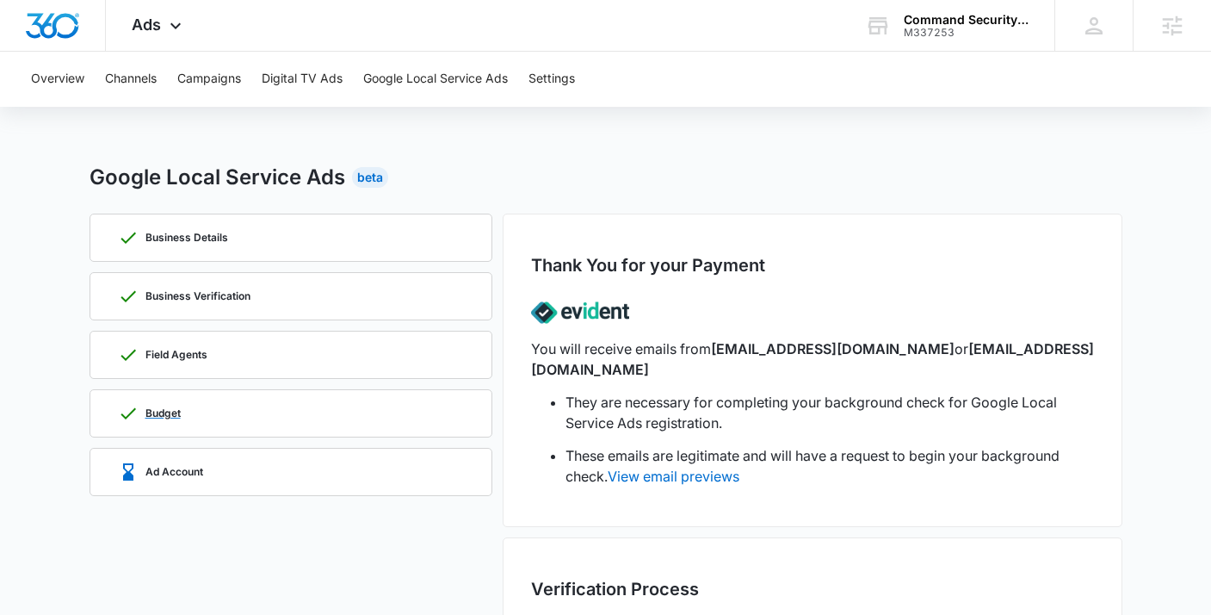
click at [162, 401] on div "Budget" at bounding box center [291, 413] width 346 height 46
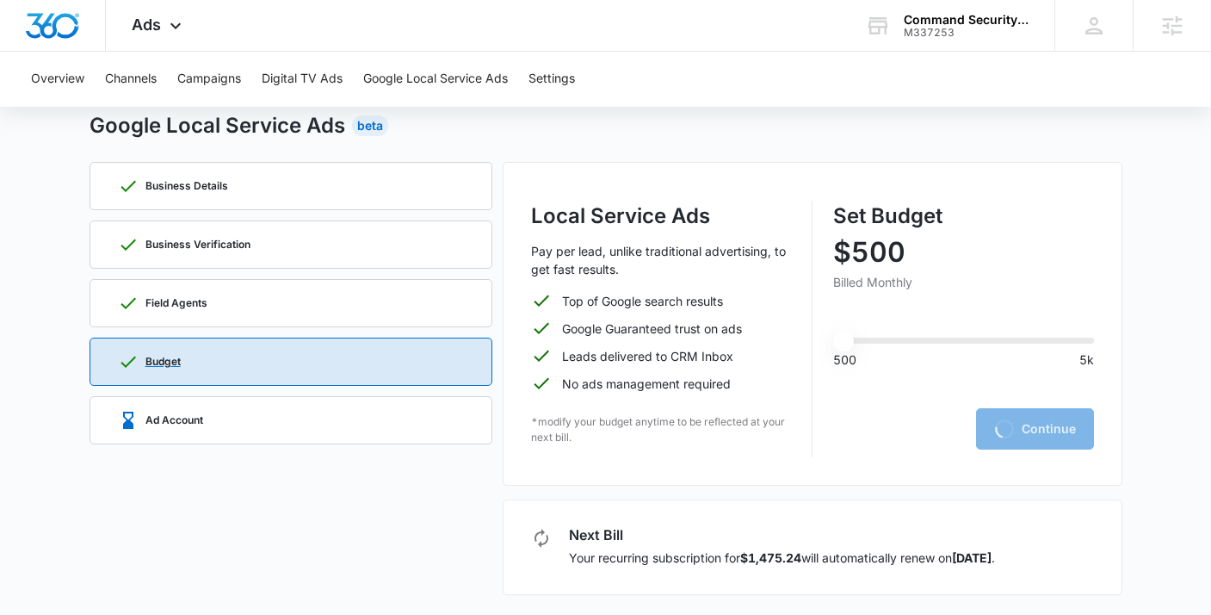
type input "500"
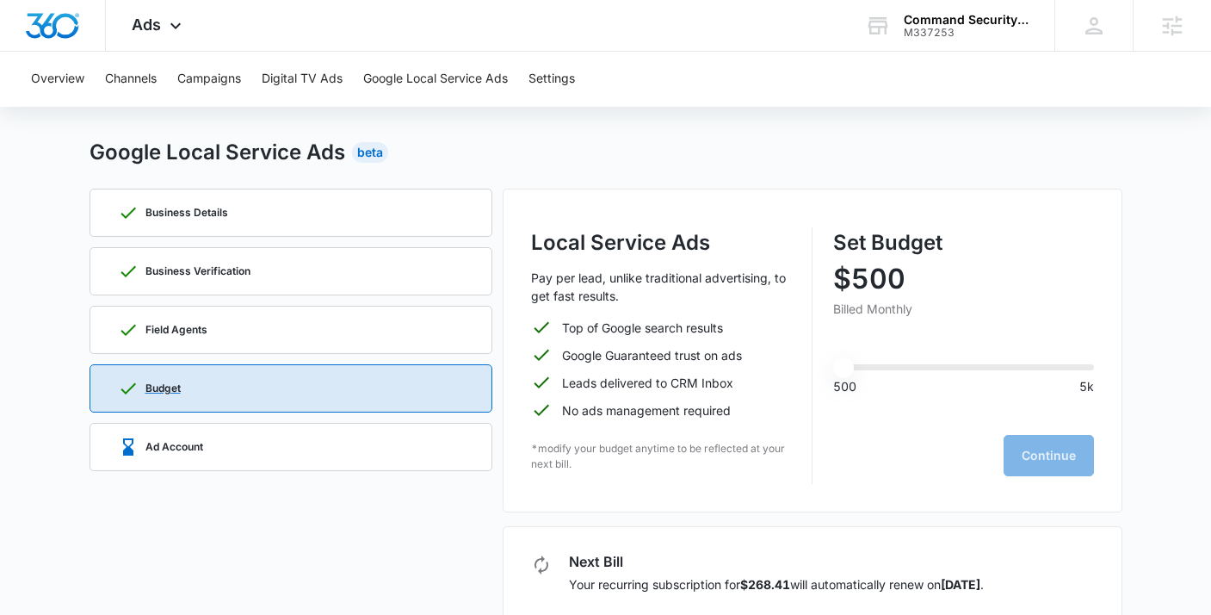
scroll to position [52, 0]
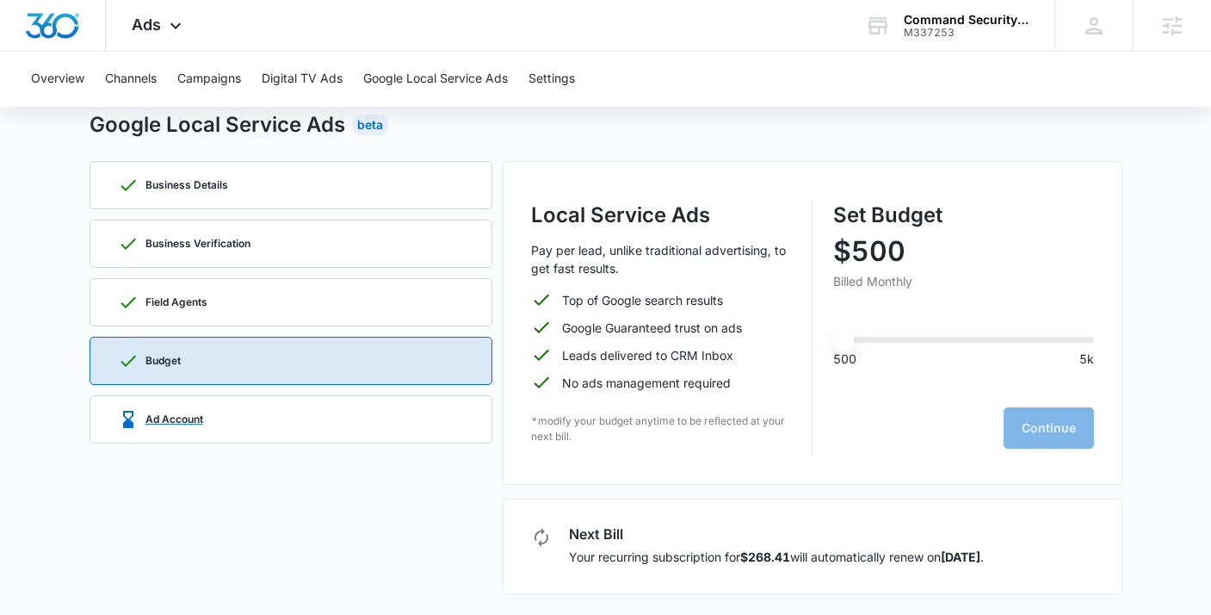
click at [170, 418] on p "Ad Account" at bounding box center [174, 419] width 58 height 10
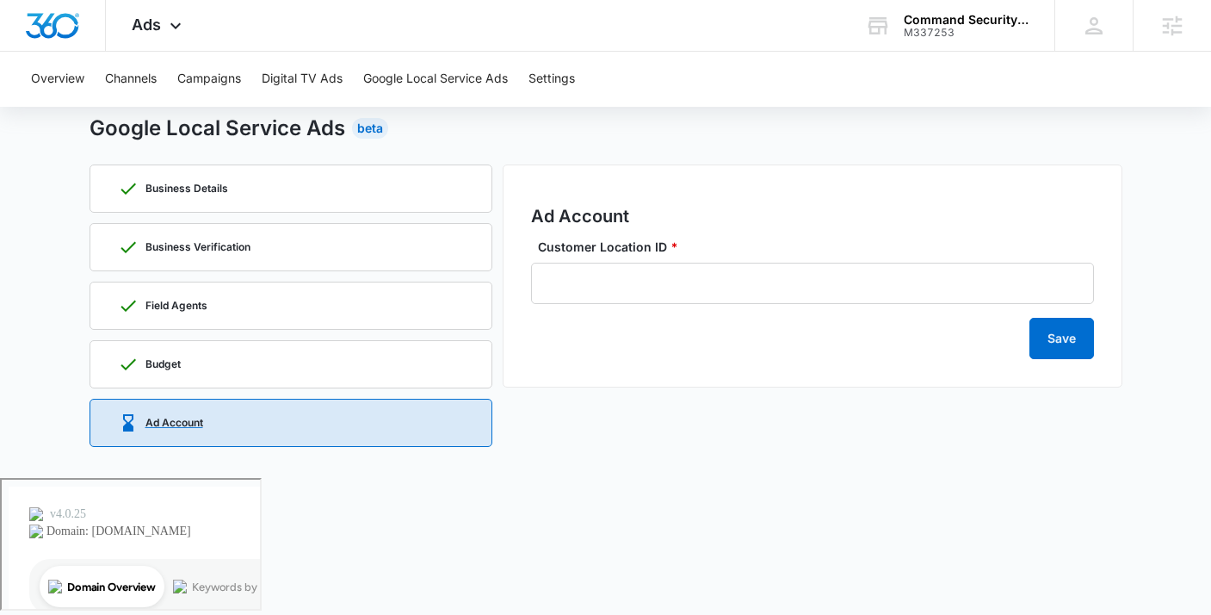
scroll to position [0, 0]
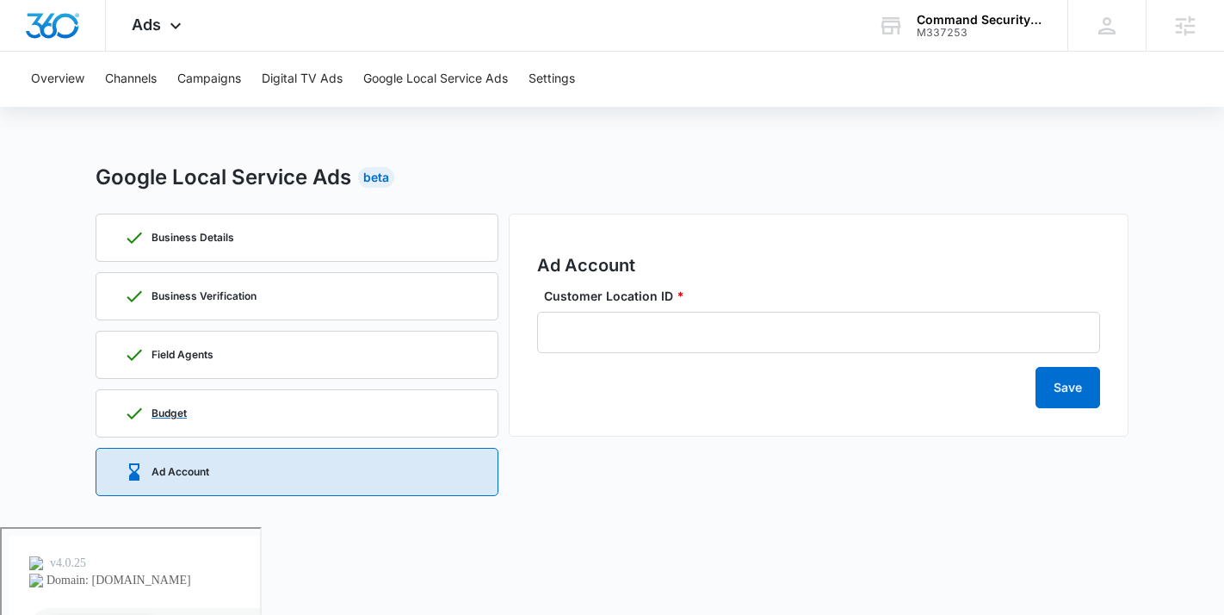
click at [164, 398] on div "Budget" at bounding box center [297, 413] width 346 height 46
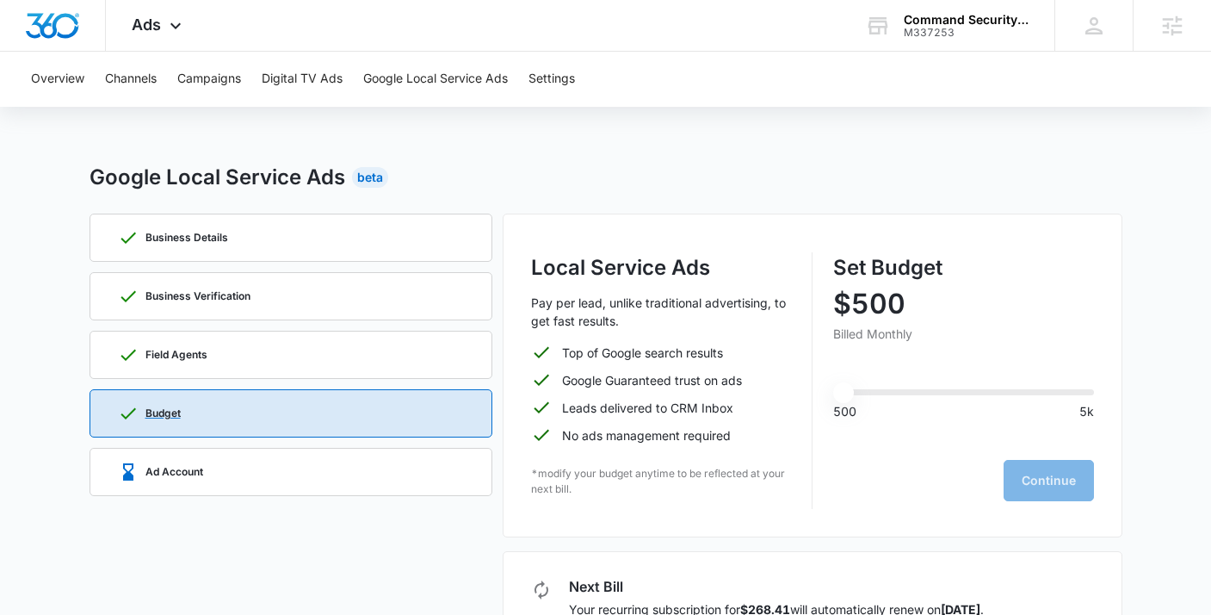
type input "500"
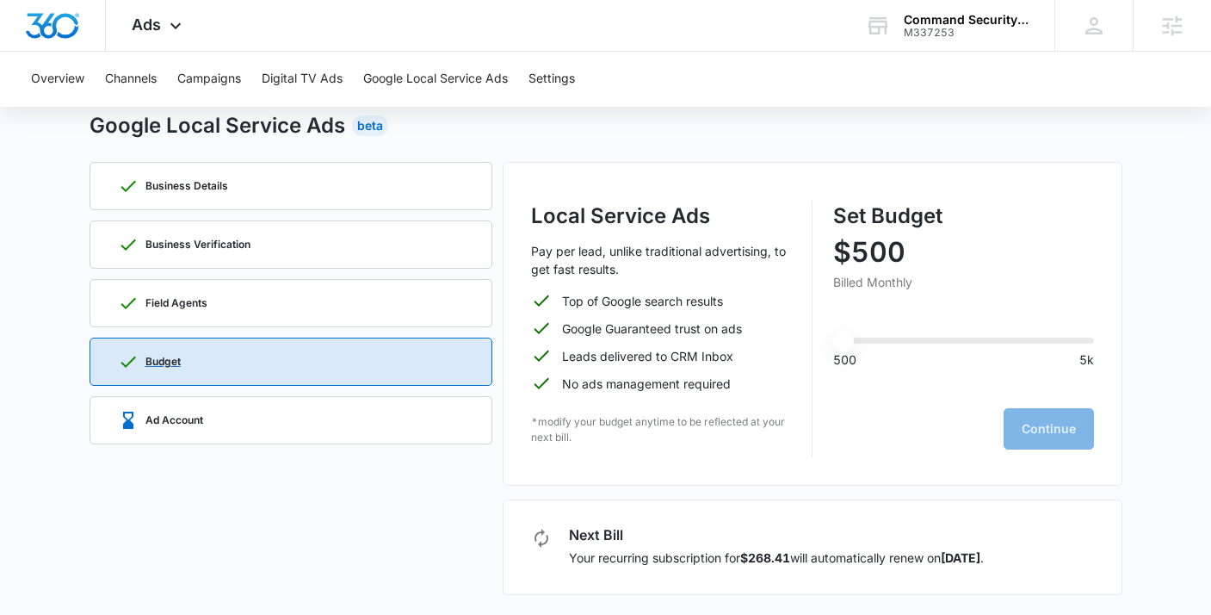
scroll to position [52, 0]
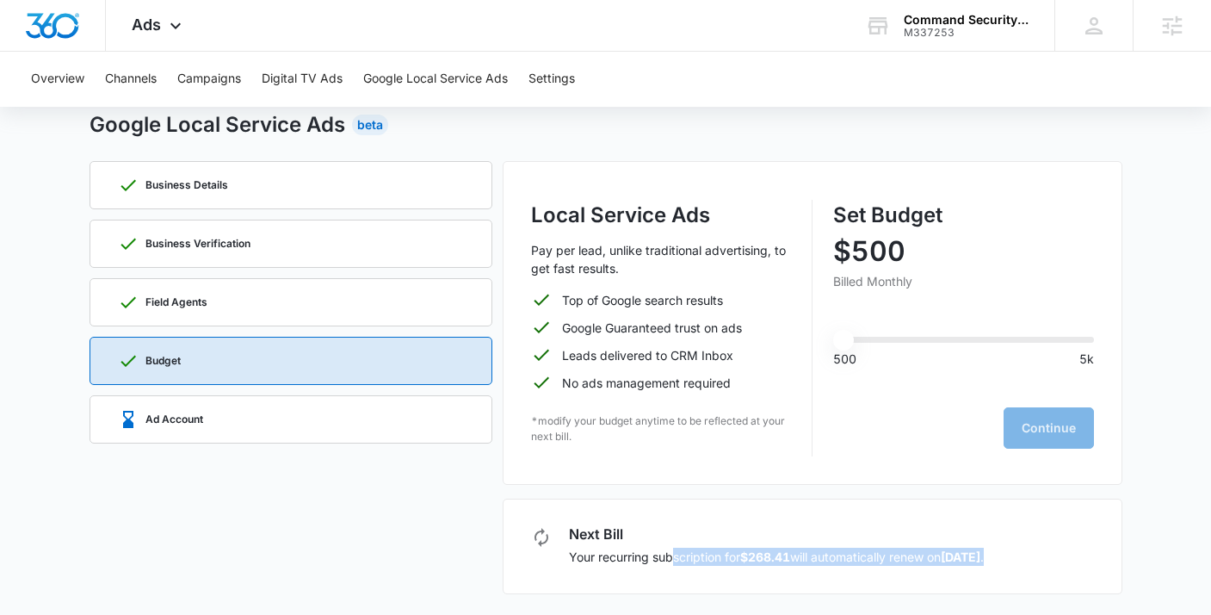
drag, startPoint x: 671, startPoint y: 553, endPoint x: 833, endPoint y: 567, distance: 162.4
click at [833, 567] on div "Next Bill Your recurring subscription for $268.41 will automatically renew on […" at bounding box center [813, 546] width 620 height 96
click at [610, 542] on div "Next Bill Your recurring subscription for $268.41 will automatically renew on […" at bounding box center [776, 546] width 415 height 39
click at [179, 418] on p "Ad Account" at bounding box center [174, 419] width 58 height 10
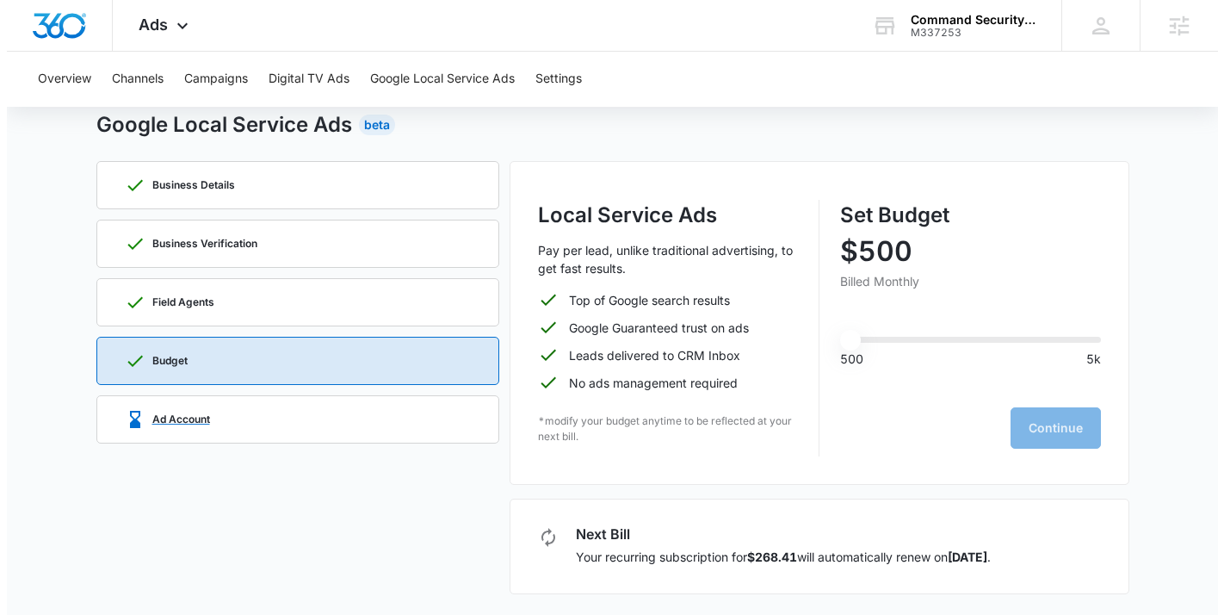
scroll to position [0, 0]
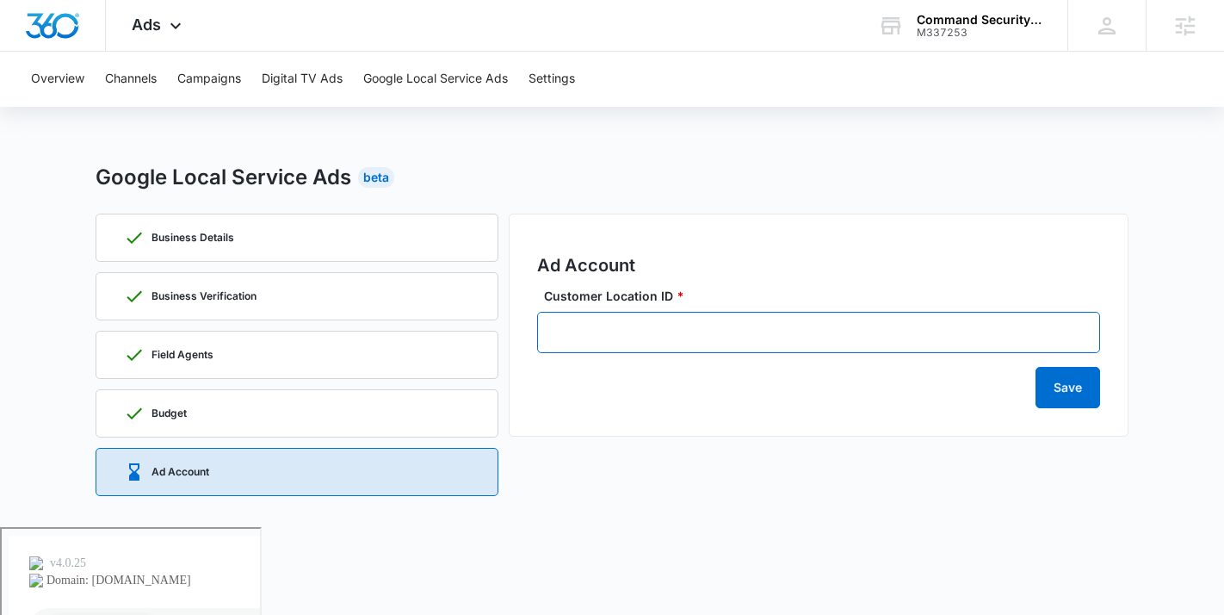
click at [651, 341] on input "Customer Location ID *" at bounding box center [818, 332] width 563 height 41
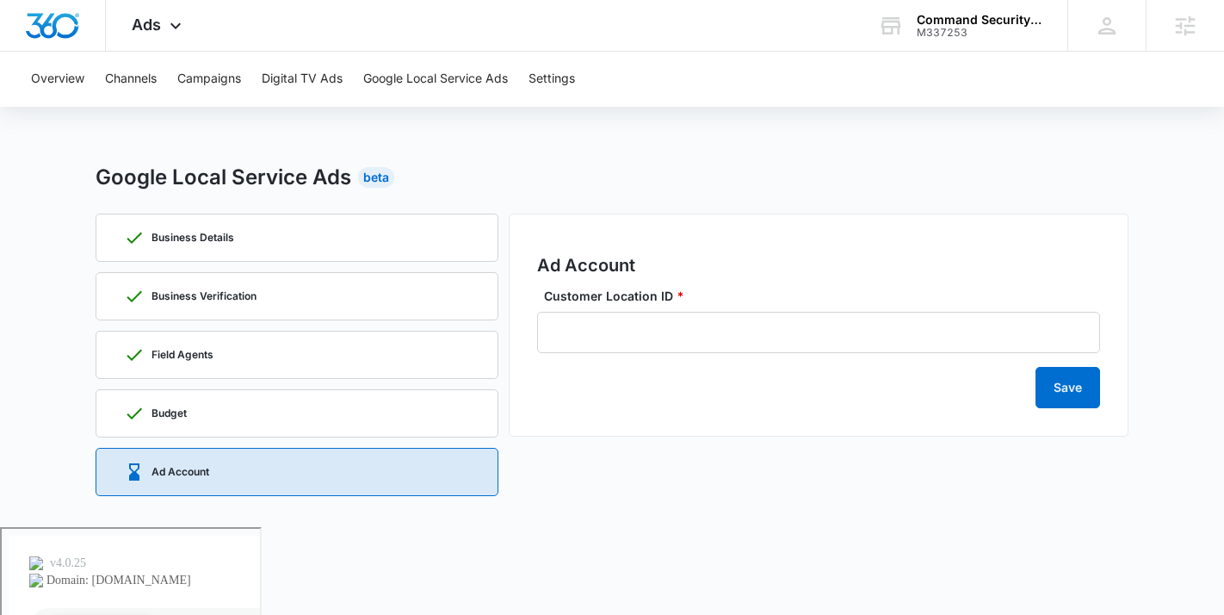
click at [185, 518] on div "Google Local Service Ads Beta Business Details Business Verification Field Agen…" at bounding box center [612, 344] width 1033 height 365
